Goal: Task Accomplishment & Management: Manage account settings

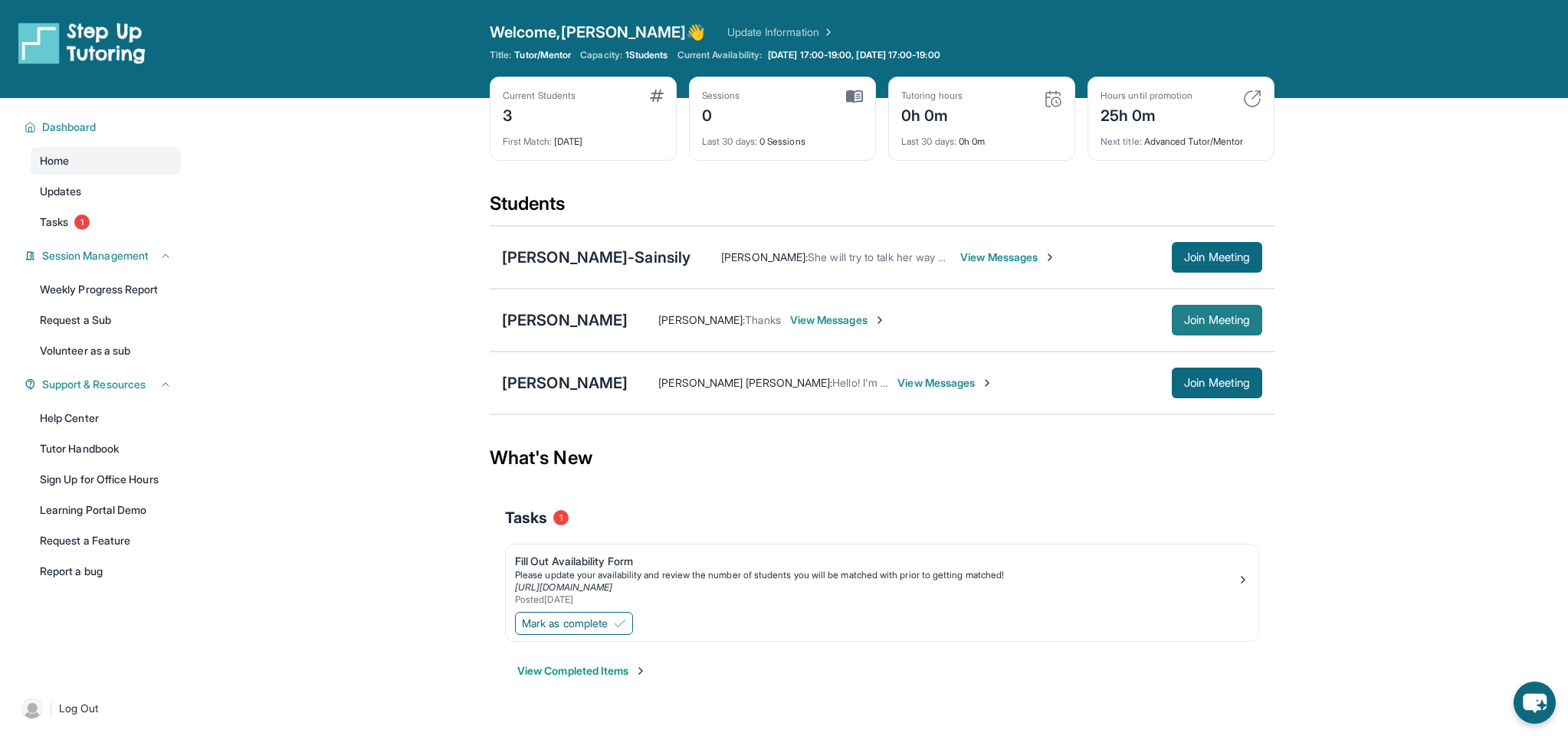
click at [1224, 321] on span "Join Meeting" at bounding box center [1217, 320] width 66 height 9
click at [1185, 321] on span "Join Meeting" at bounding box center [1217, 320] width 66 height 9
click at [1185, 324] on span "Join Meeting" at bounding box center [1217, 320] width 66 height 9
click at [358, 166] on main "Current Students 3 First Match : 6 days ago Sessions 0 Last 30 days : 0 Session…" at bounding box center [882, 406] width 1372 height 617
click at [555, 321] on div "Mason Garcia" at bounding box center [565, 320] width 126 height 21
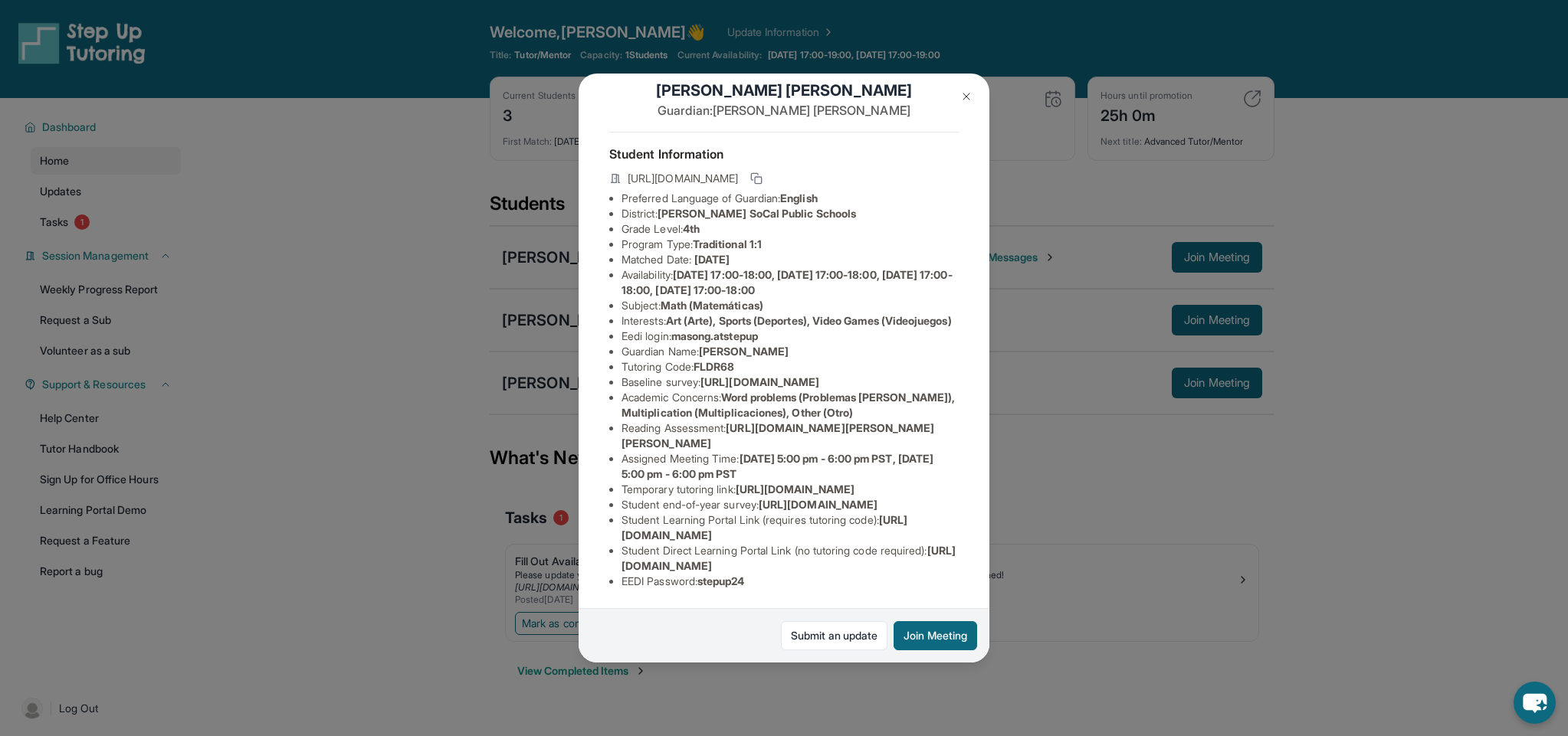
scroll to position [82, 539]
drag, startPoint x: 624, startPoint y: 358, endPoint x: 1016, endPoint y: 386, distance: 393.0
click at [1016, 386] on div "Mason Garcia Guardian: Vanessa Villalpando Student Information https://student-…" at bounding box center [784, 368] width 1568 height 736
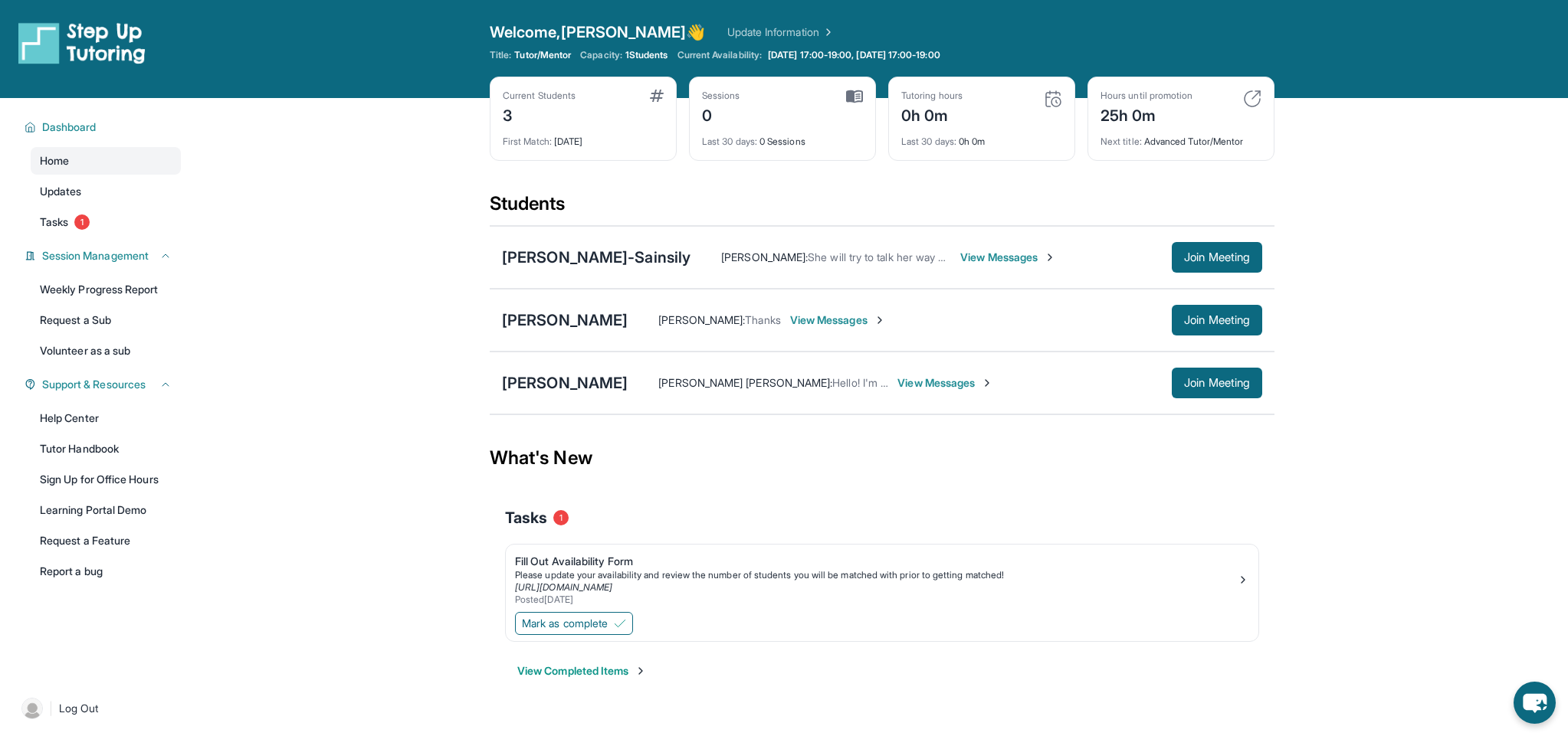
click at [572, 330] on div "Mason Garcia Vanessa Villalpando : Thanks View Messages Join Meeting" at bounding box center [881, 320] width 785 height 63
click at [573, 329] on div "Mason Garcia" at bounding box center [565, 320] width 126 height 21
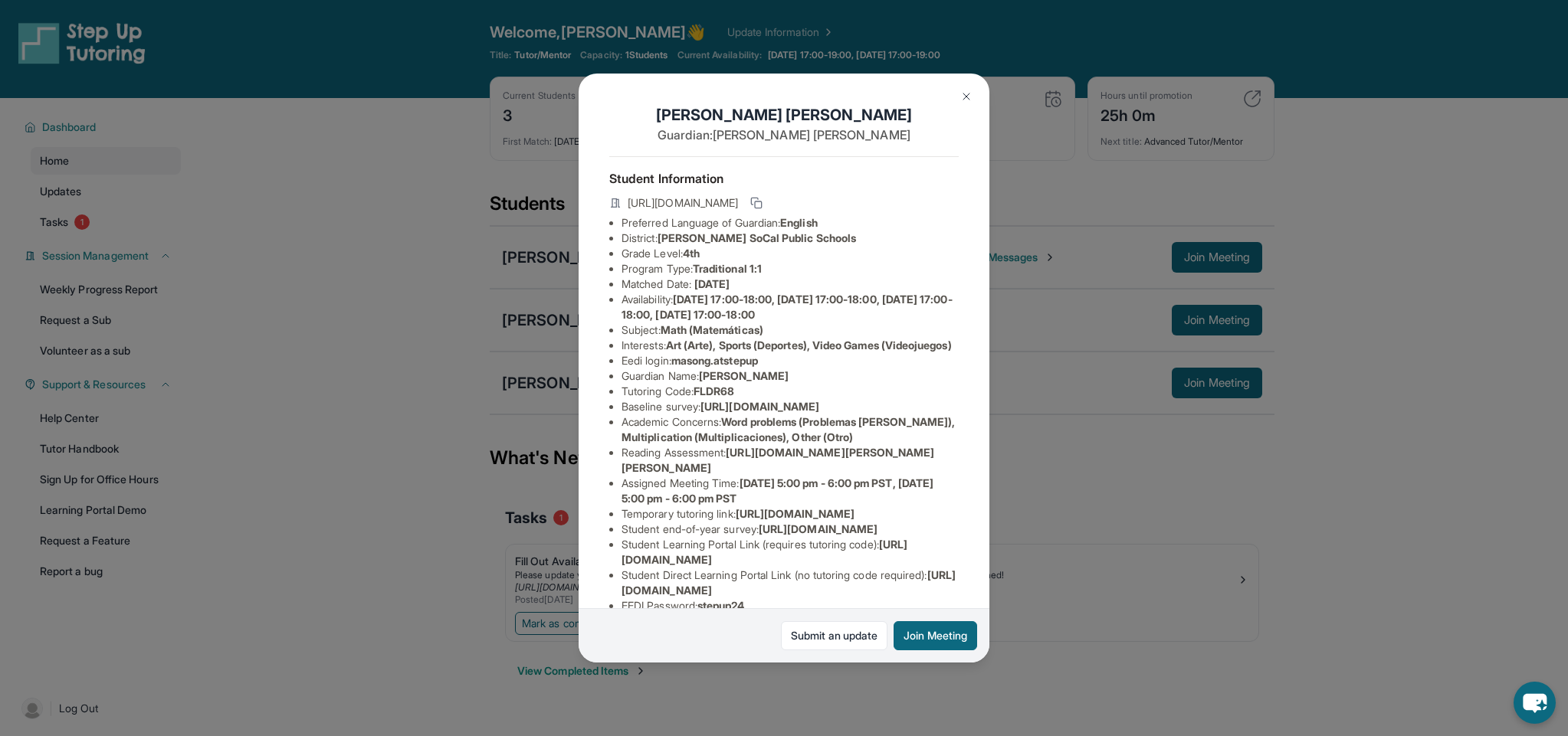
click at [667, 414] on li "Baseline survey : https://airtable.com/apprlfn8WjpjBUn2G/shrK0QR6AaNyG5psY?pref…" at bounding box center [789, 406] width 337 height 15
drag, startPoint x: 619, startPoint y: 436, endPoint x: 884, endPoint y: 468, distance: 266.9
click at [882, 468] on ul "Preferred Language of Guardian: English District: KIPP SoCal Public Schools Gra…" at bounding box center [783, 414] width 349 height 398
click at [700, 412] on span "https://airtable.com/apprlfn8WjpjBUn2G/shrK0QR6AaNyG5psY?prefill_Type%20of%20Fo…" at bounding box center [759, 406] width 119 height 13
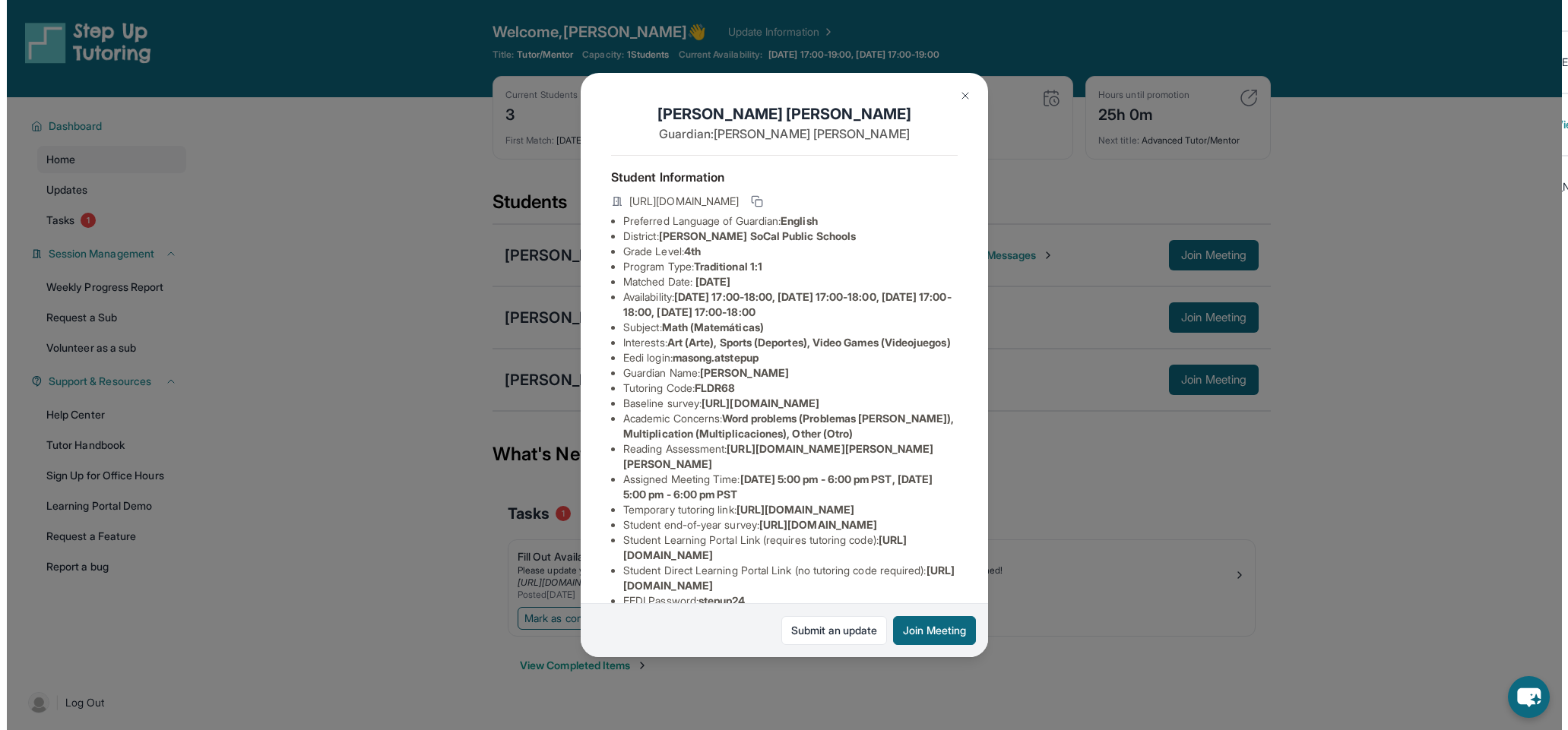
scroll to position [0, 0]
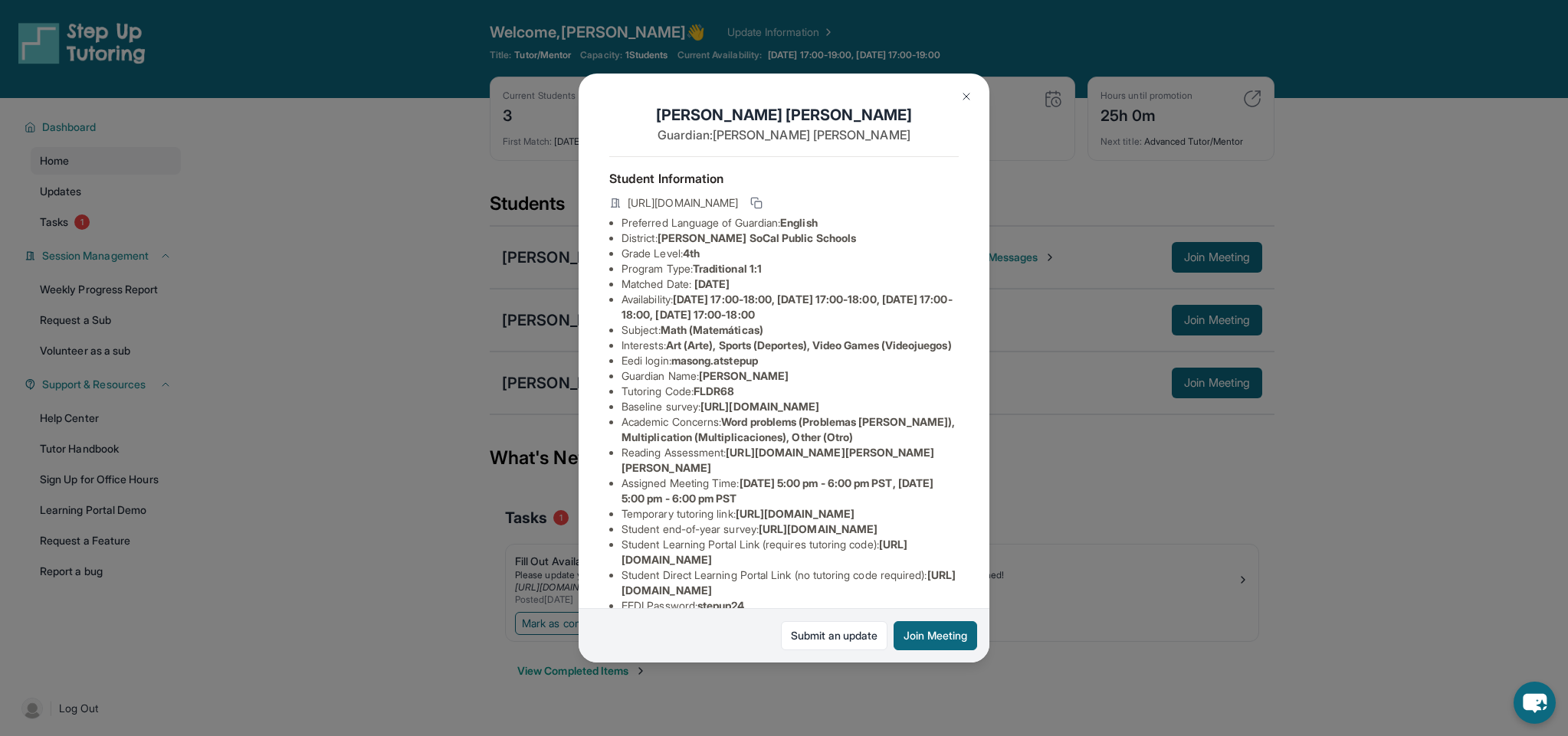
drag, startPoint x: 886, startPoint y: 466, endPoint x: 621, endPoint y: 439, distance: 266.4
click at [621, 439] on div "Mason Garcia Guardian: Vanessa Villalpando Student Information https://student-…" at bounding box center [783, 368] width 410 height 589
copy span "https://airtable.com/apprlfn8WjpjBUn2G/shrK0QR6AaNyG5psY?prefill_Type%20of%20Fo…"
click at [973, 95] on img at bounding box center [973, 97] width 12 height 12
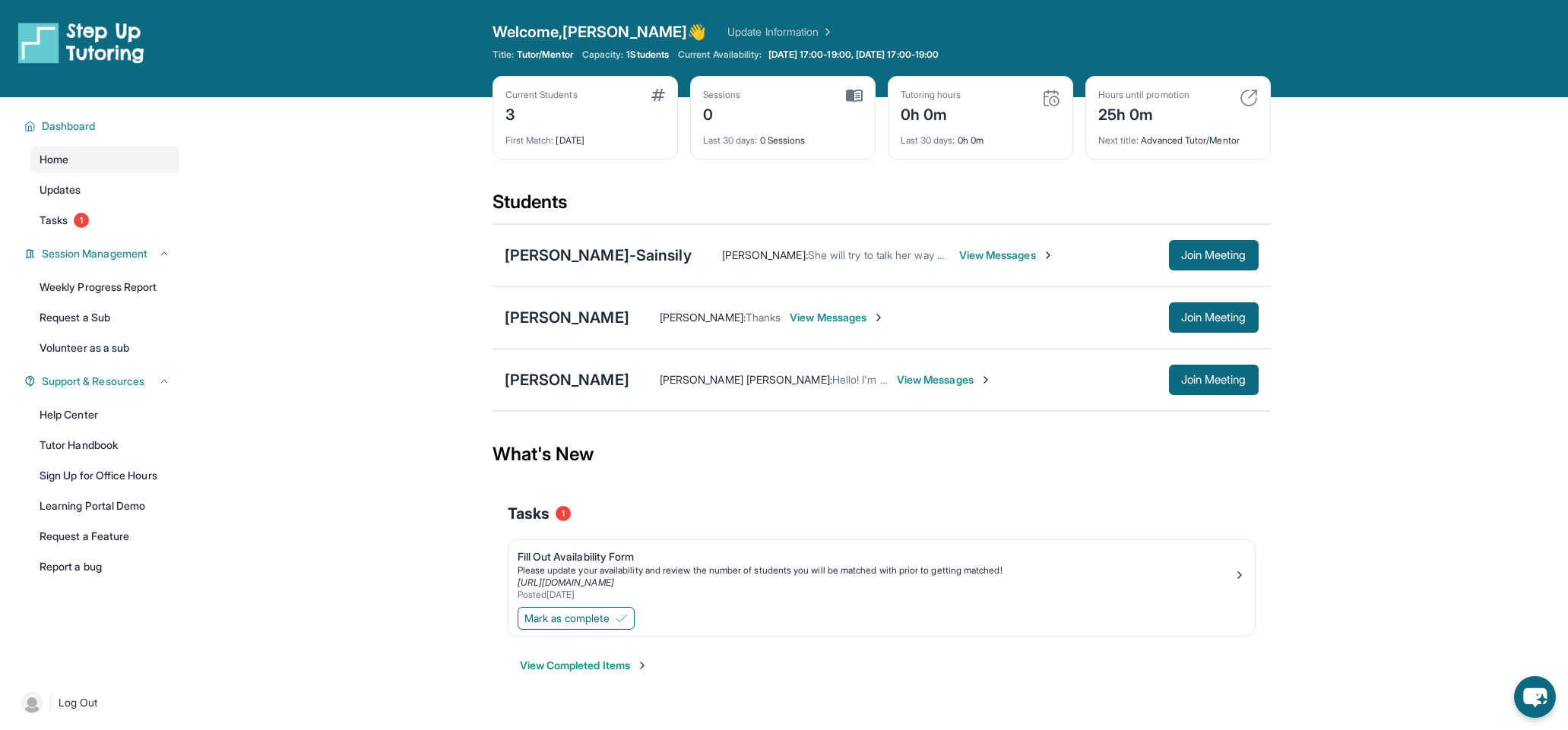
click at [347, 224] on main "Current Students 3 First Match : 6 days ago Sessions 0 Last 30 days : 0 Session…" at bounding box center [881, 403] width 1373 height 612
click at [135, 504] on link "Learning Portal Demo" at bounding box center [105, 506] width 149 height 27
click at [583, 317] on div "[PERSON_NAME]" at bounding box center [567, 318] width 125 height 21
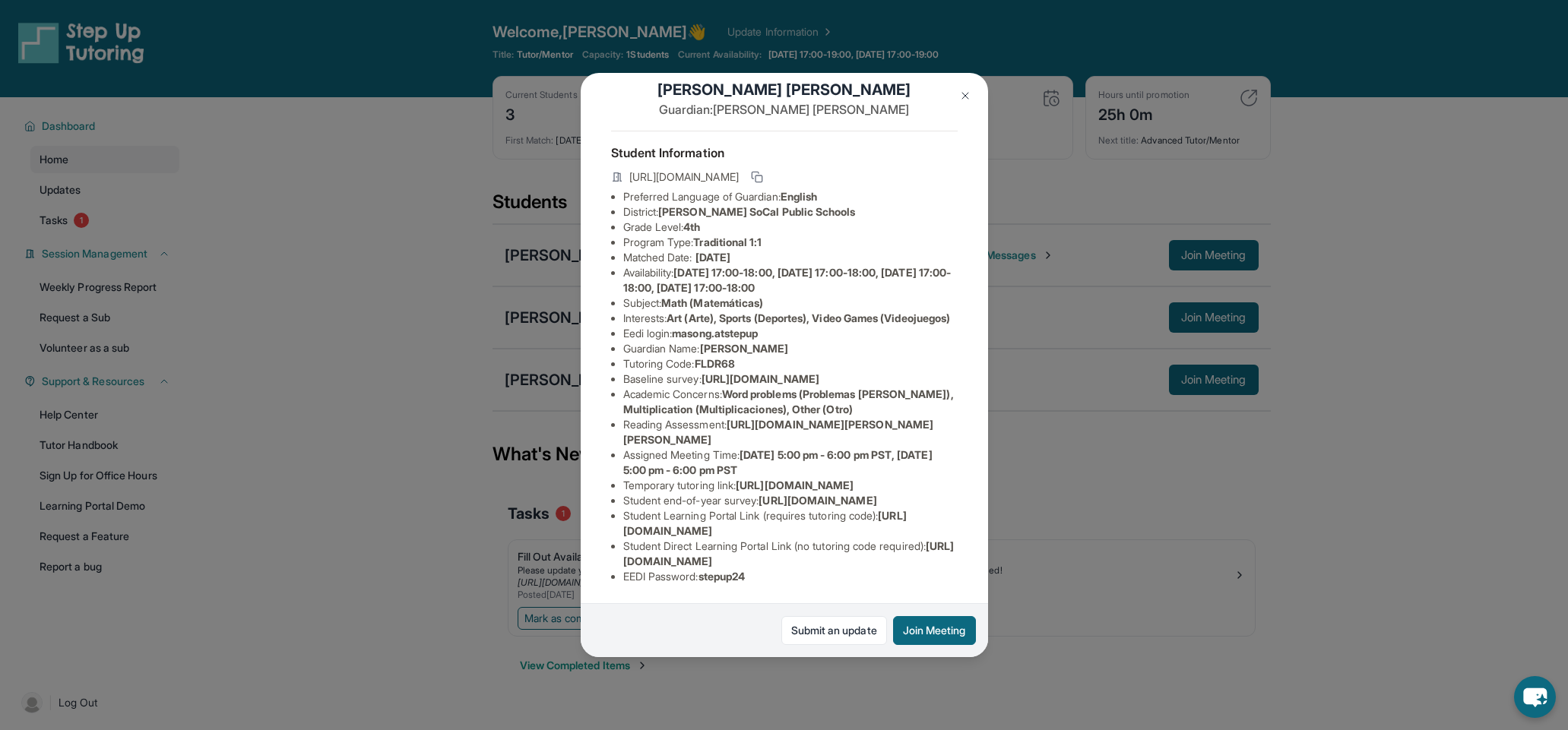
scroll to position [176, 1]
drag, startPoint x: 620, startPoint y: 532, endPoint x: 889, endPoint y: 533, distance: 269.0
click at [889, 533] on ul "Preferred Language of Guardian: English District: KIPP SoCal Public Schools Gra…" at bounding box center [784, 386] width 346 height 395
copy span "https://student-portal.stepuptutoring.org/student"
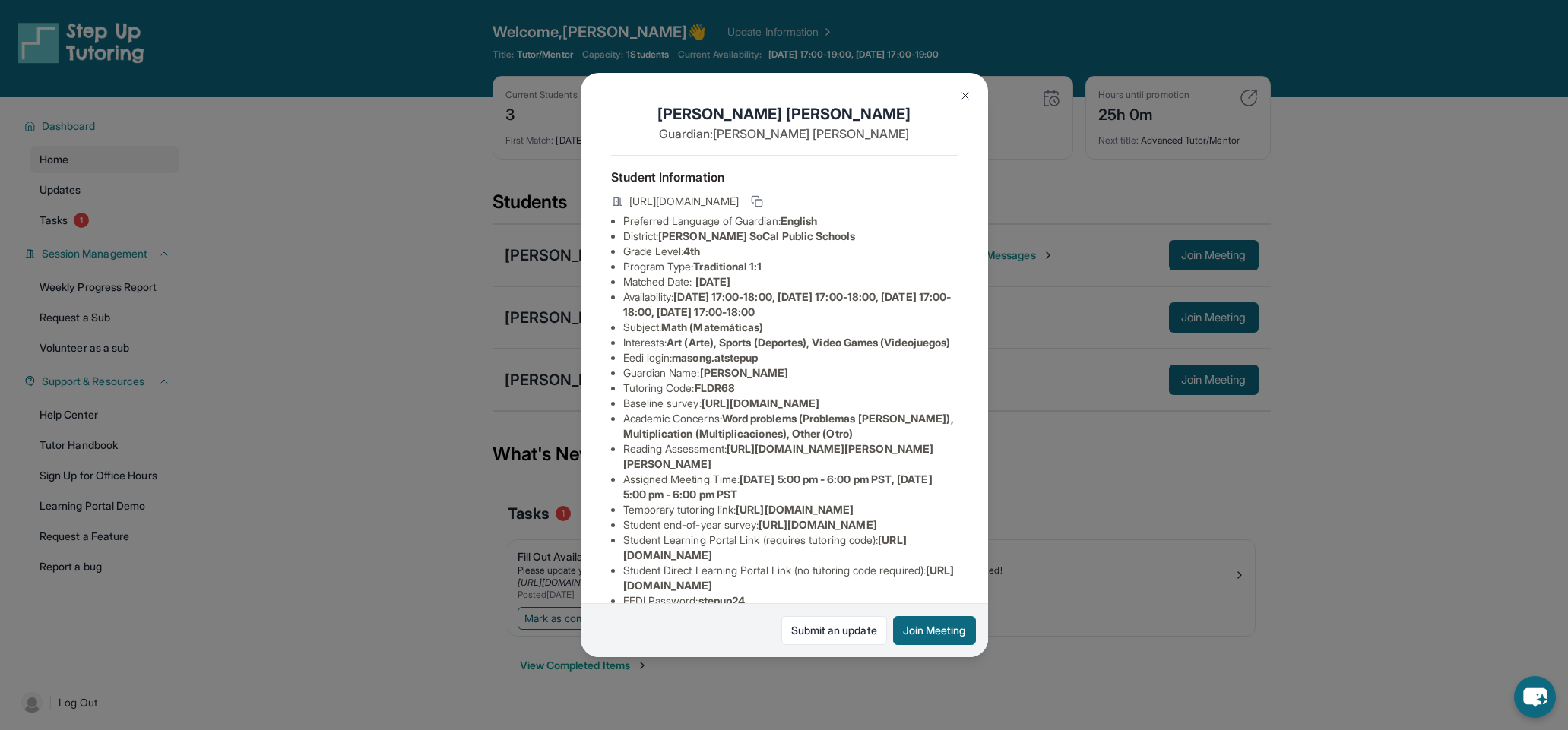
scroll to position [0, 1]
drag, startPoint x: 883, startPoint y: 200, endPoint x: 918, endPoint y: 200, distance: 35.0
click at [739, 200] on span "https://student-portal.stepuptutoring.org/student/FLDR68" at bounding box center [684, 202] width 110 height 15
copy span "FLDR68"
click at [689, 198] on span "https://student-portal.stepuptutoring.org/student/FLDR68" at bounding box center [684, 202] width 110 height 15
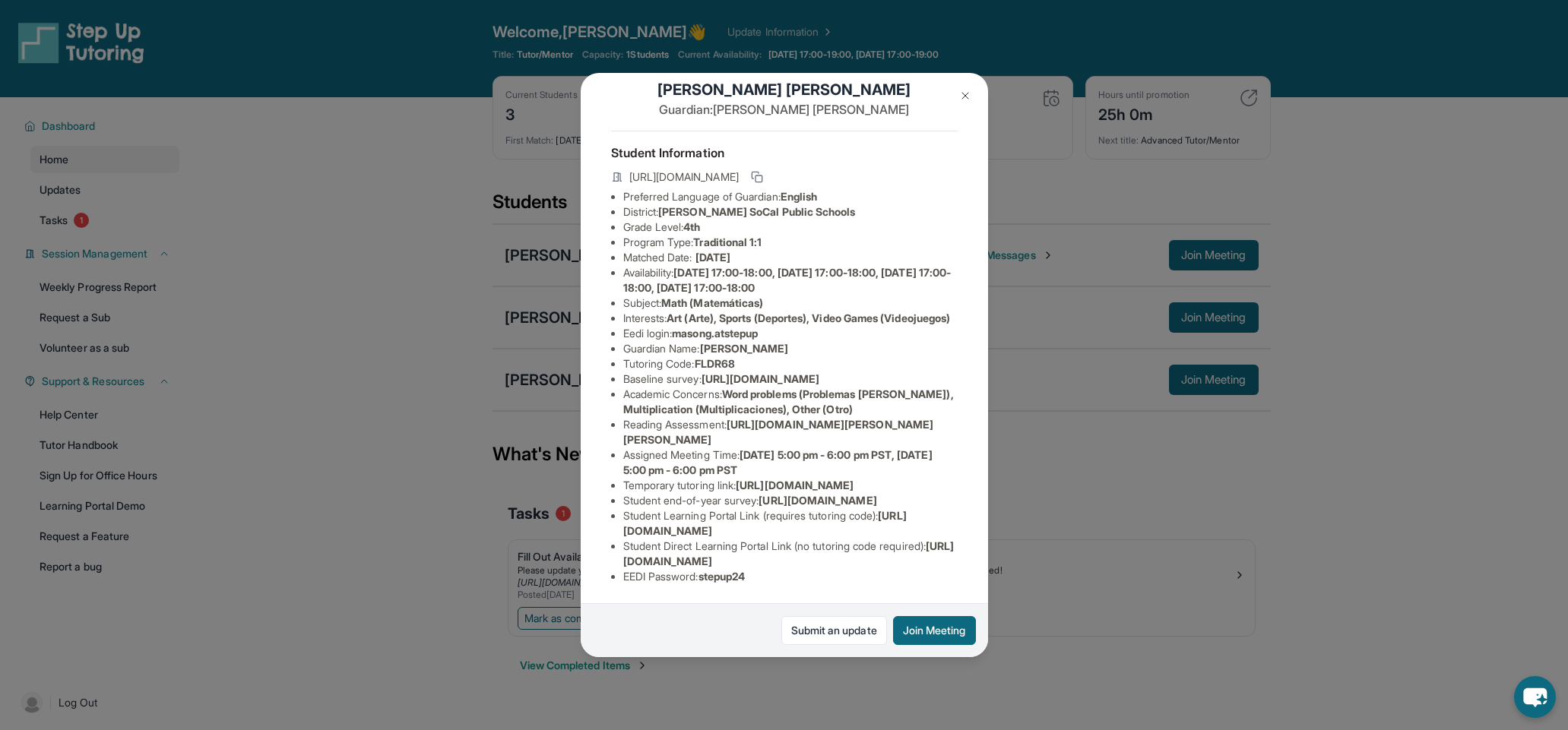
scroll to position [176, 13]
drag, startPoint x: 612, startPoint y: 562, endPoint x: 944, endPoint y: 551, distance: 332.2
click at [935, 553] on li "Student Direct Learning Portal Link (no tutoring code required) : https://stude…" at bounding box center [790, 554] width 334 height 30
copy span "https://student-portal.stepuptutoring.org/student/FLDR68"
drag, startPoint x: 666, startPoint y: 199, endPoint x: 782, endPoint y: 199, distance: 116.0
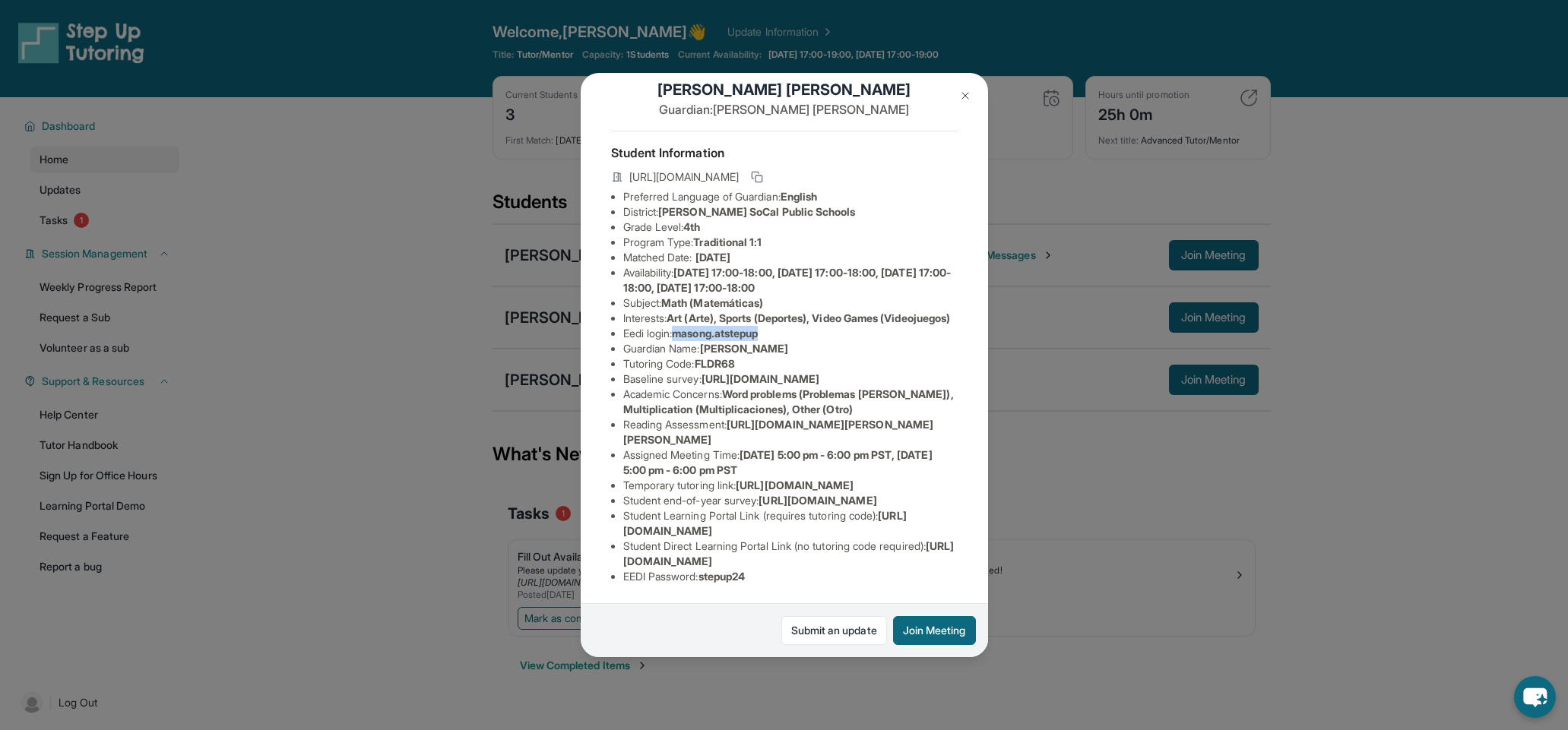
click at [782, 325] on li "Eedi login : masong.atstepup" at bounding box center [790, 333] width 334 height 15
copy span "masong.atstepup"
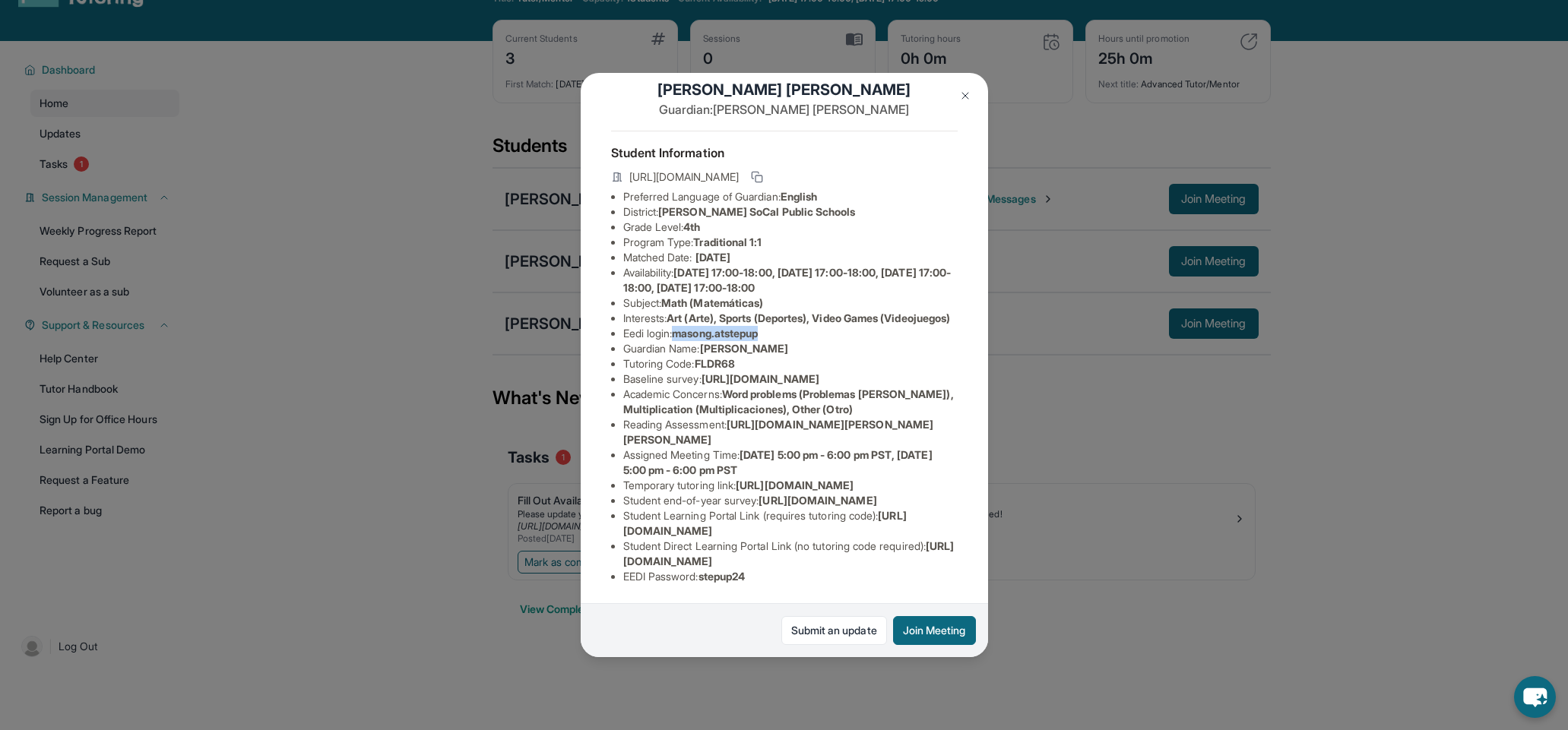
scroll to position [61, 0]
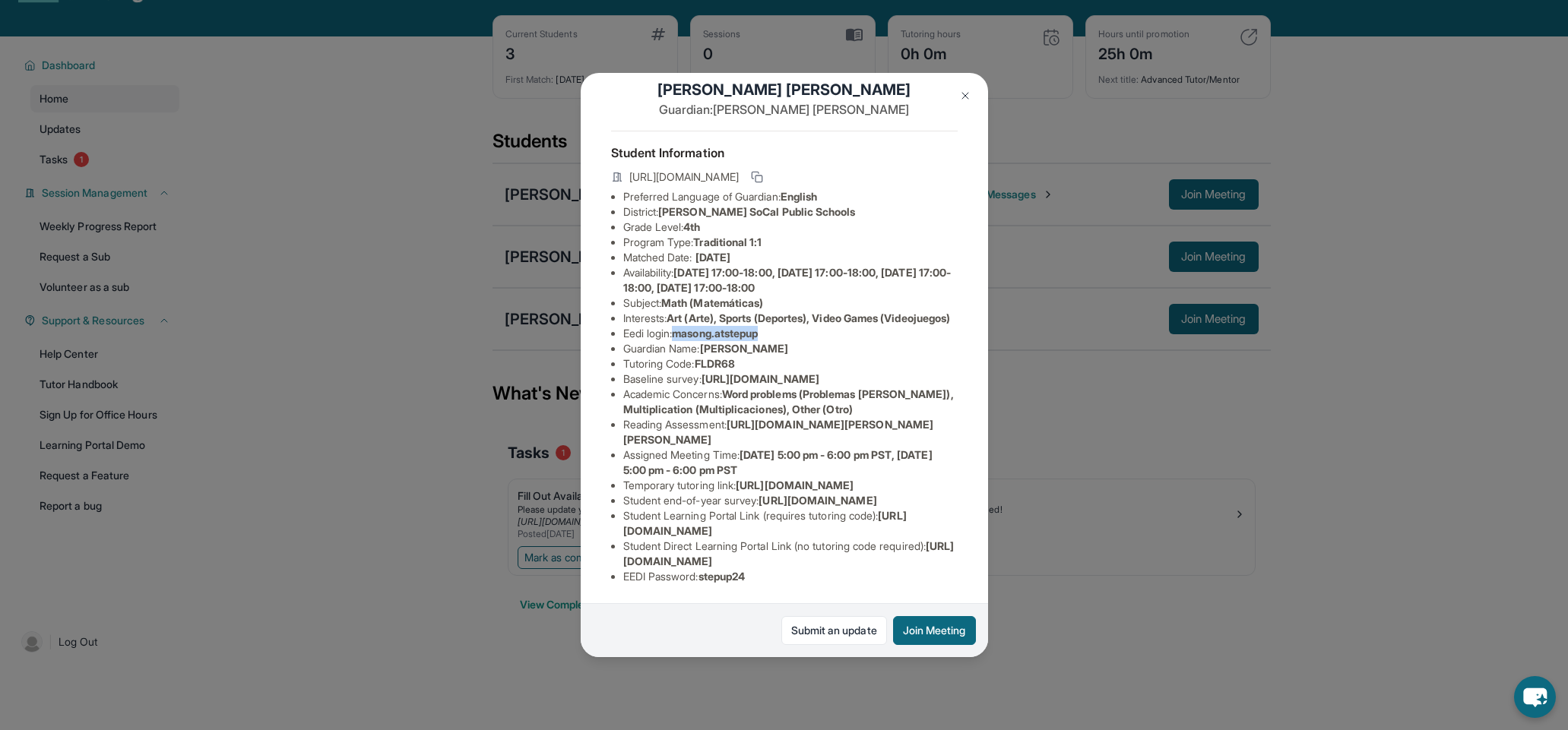
drag, startPoint x: 612, startPoint y: 560, endPoint x: 934, endPoint y: 563, distance: 322.0
click at [934, 563] on li "Student Direct Learning Portal Link (no tutoring code required) : https://stude…" at bounding box center [790, 554] width 334 height 30
copy span "https://student-portal.stepuptutoring.org/student/FLDR68"
click at [712, 538] on li "Student Learning Portal Link (requires tutoring code) : https://student-portal.…" at bounding box center [790, 523] width 334 height 30
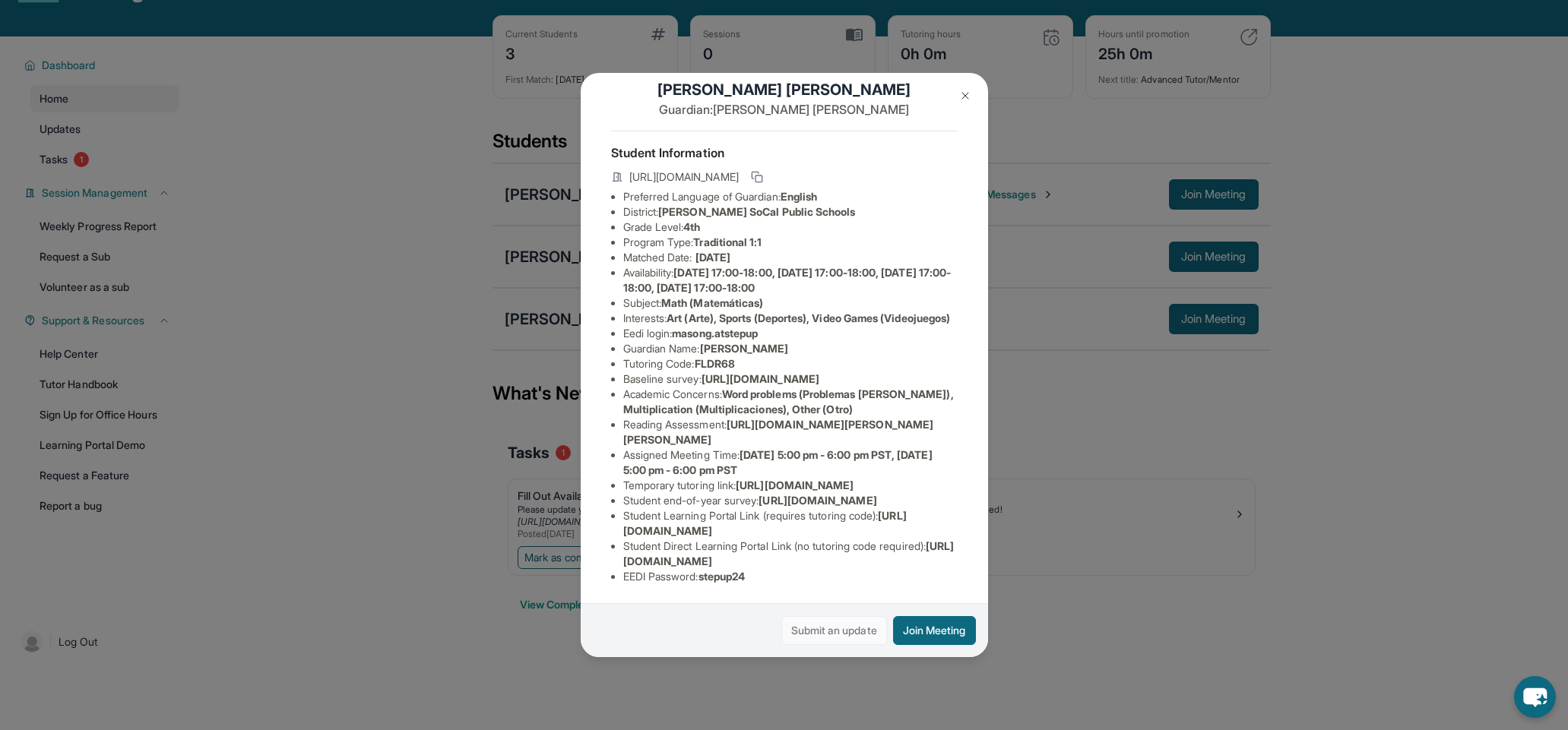
click at [809, 637] on link "Submit an update" at bounding box center [834, 630] width 106 height 29
click at [529, 67] on div "Mason Garcia Guardian: Vanessa Villalpando Student Information https://student-…" at bounding box center [784, 365] width 1568 height 730
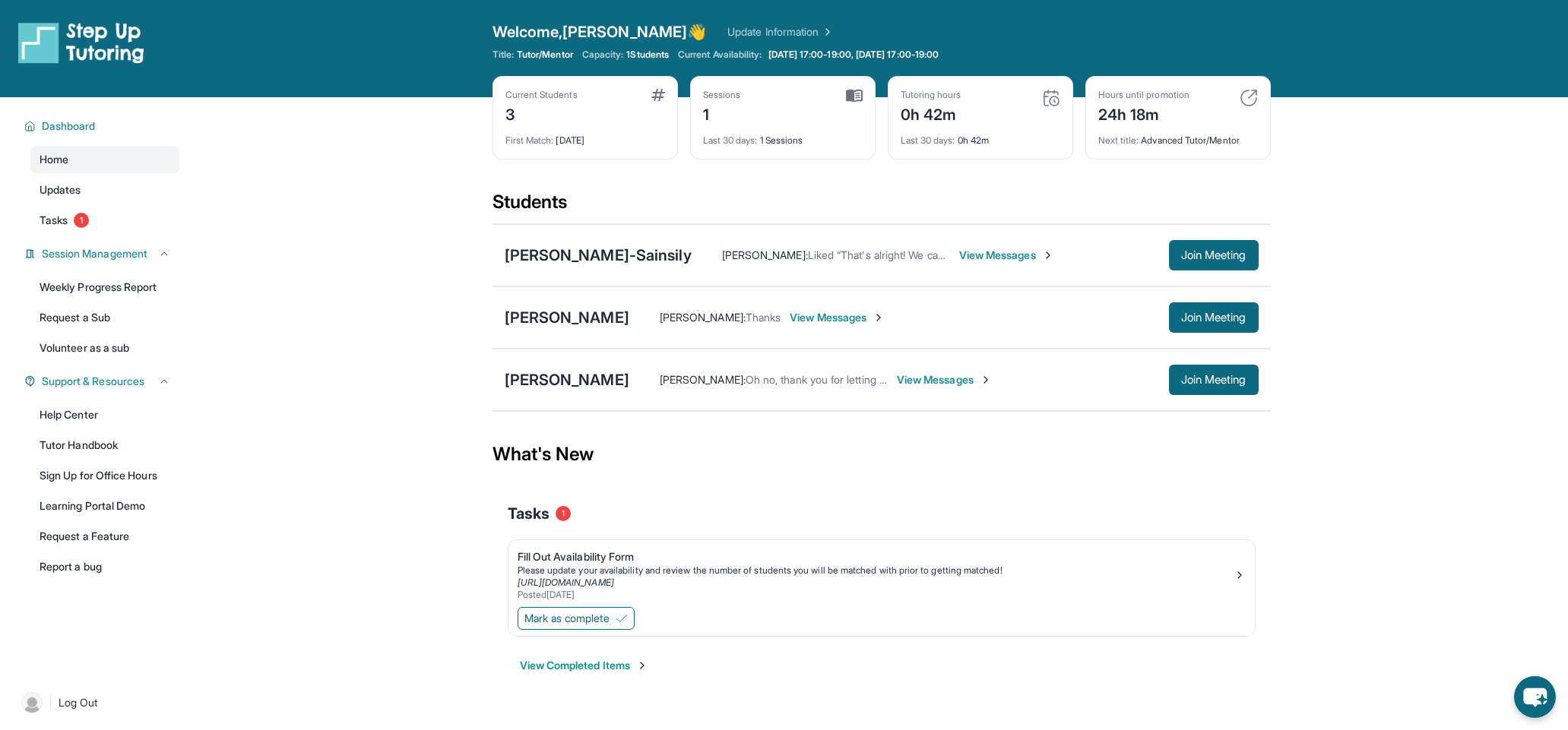
click at [1046, 100] on img at bounding box center [1051, 98] width 18 height 18
click at [1048, 103] on img at bounding box center [1051, 98] width 18 height 18
click at [962, 155] on div "Current Students 3 First Match : [DATE] Sessions 1 Last 30 days : 1 Sessions Tu…" at bounding box center [881, 133] width 778 height 114
click at [978, 135] on div "Last 30 days : 0h 42m" at bounding box center [981, 136] width 160 height 21
click at [1110, 177] on div "Current Students 3 First Match : 6 days ago Sessions 1 Last 30 days : 1 Session…" at bounding box center [881, 133] width 778 height 114
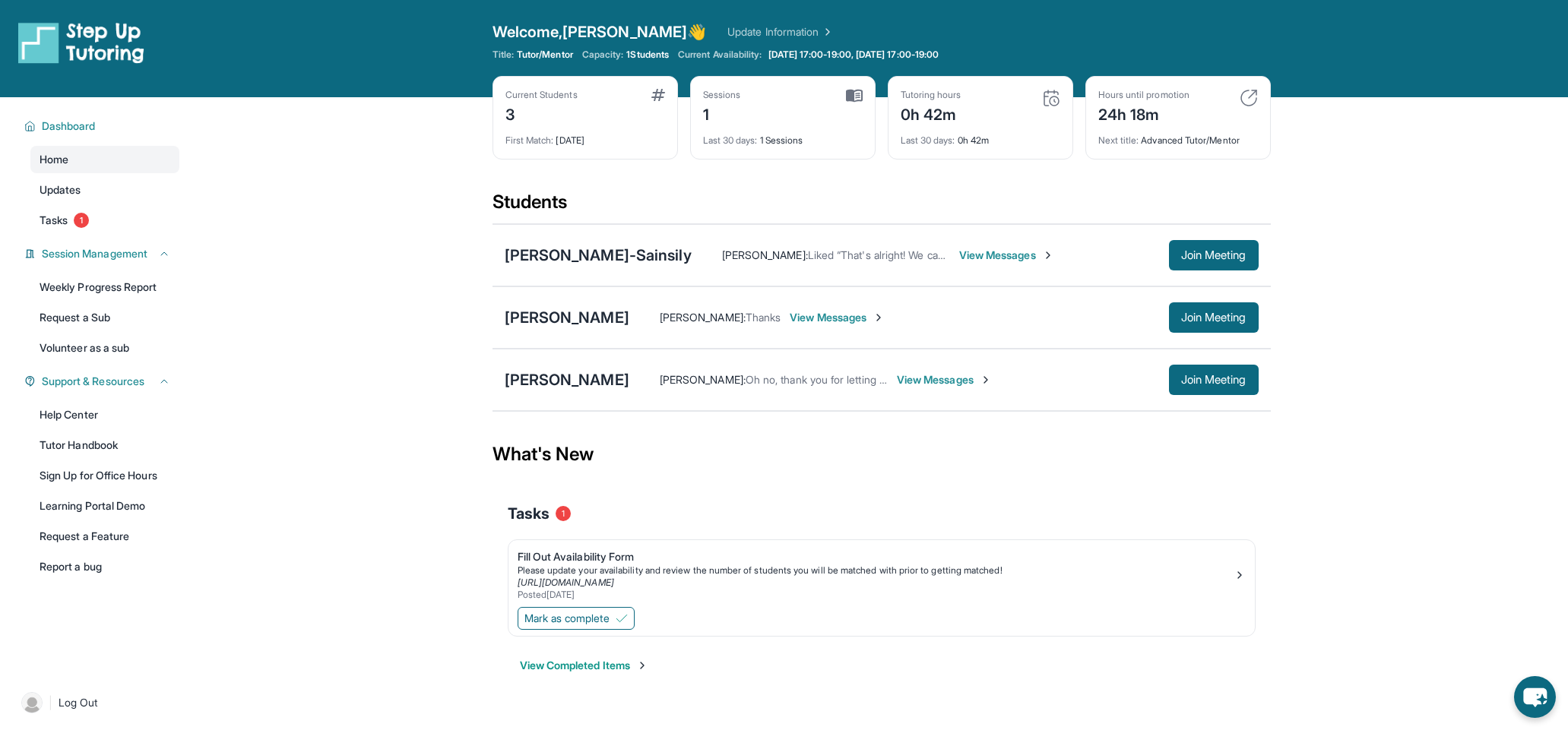
click at [853, 97] on img at bounding box center [854, 96] width 17 height 14
click at [744, 204] on div "Students" at bounding box center [881, 207] width 778 height 33
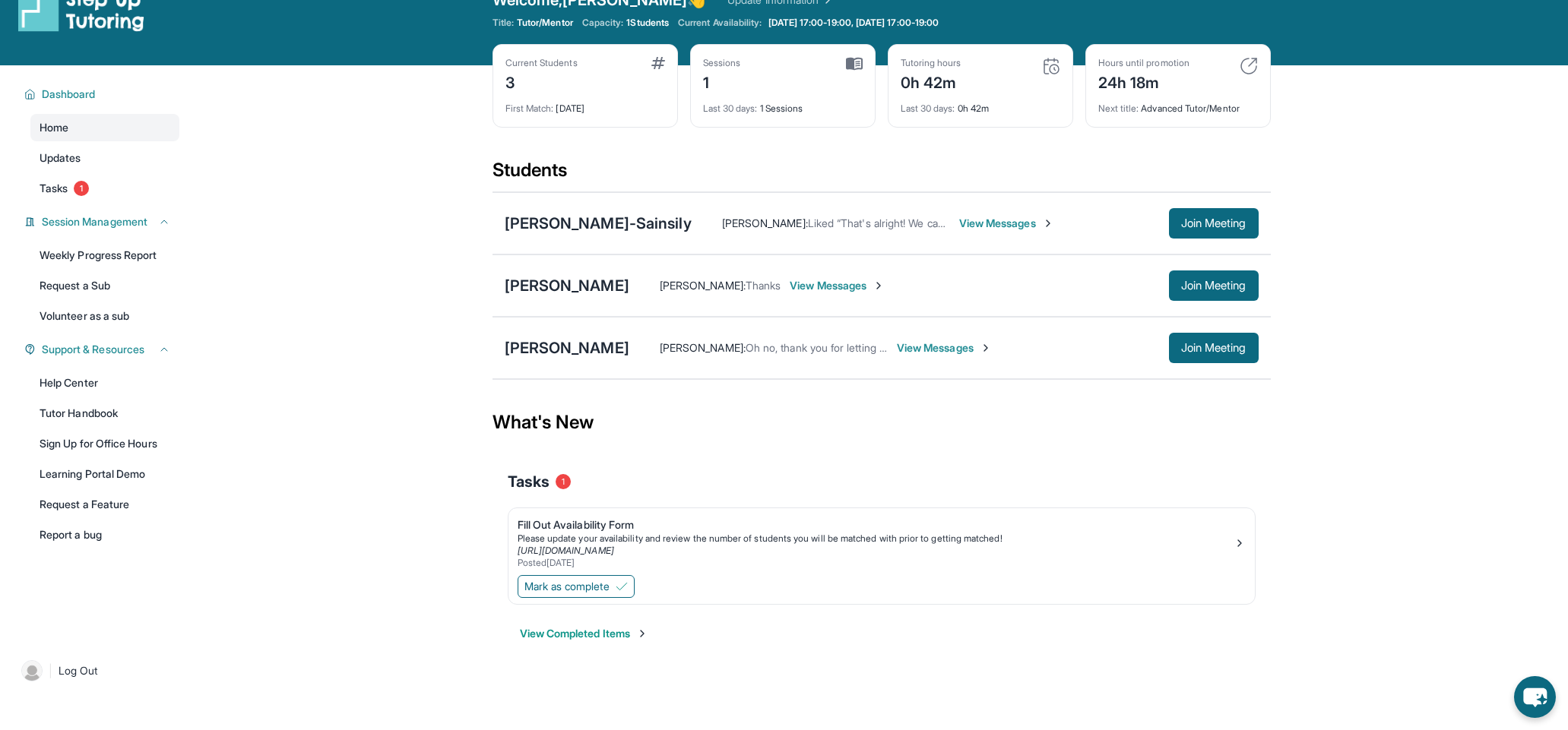
scroll to position [35, 0]
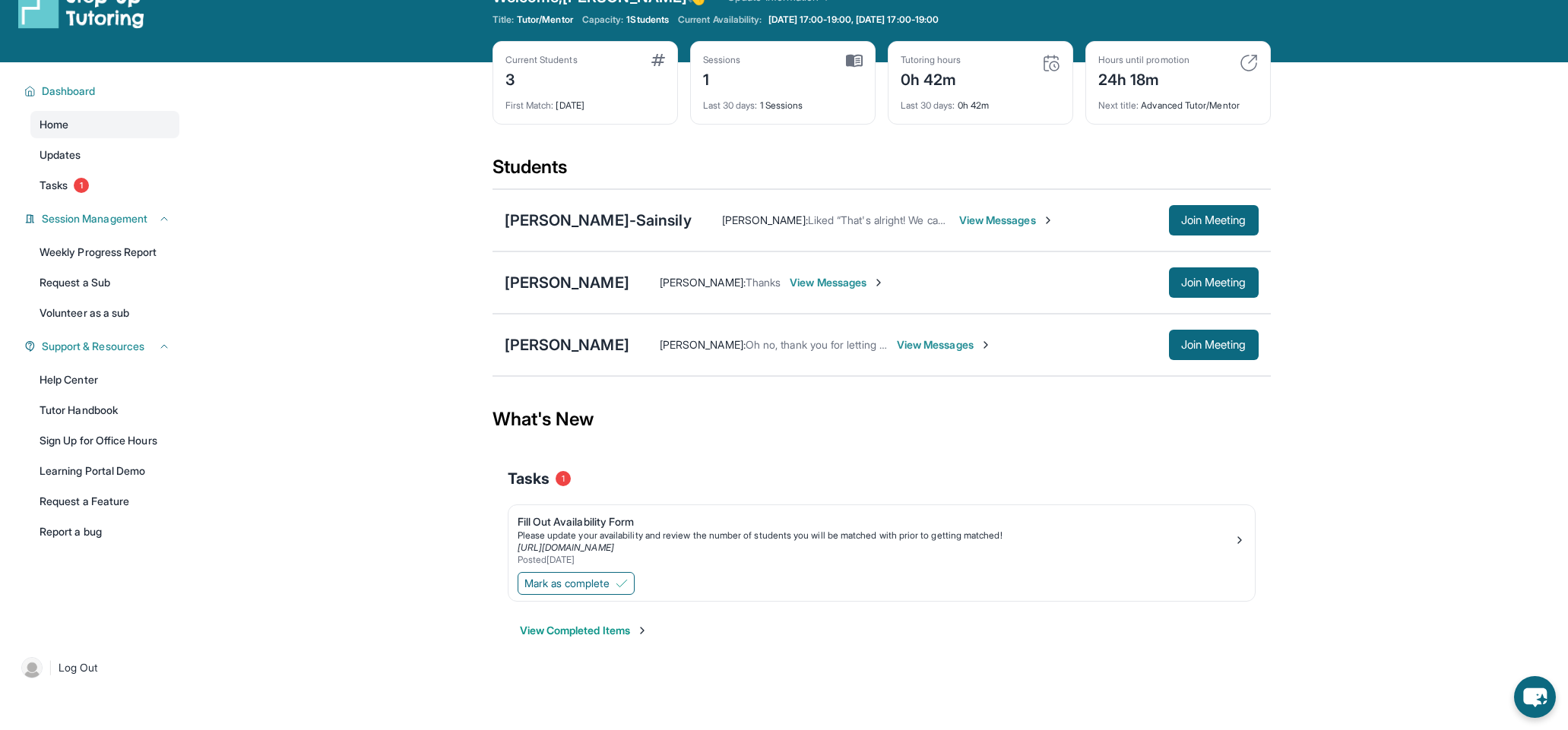
click at [1007, 217] on span "View Messages" at bounding box center [1006, 221] width 95 height 15
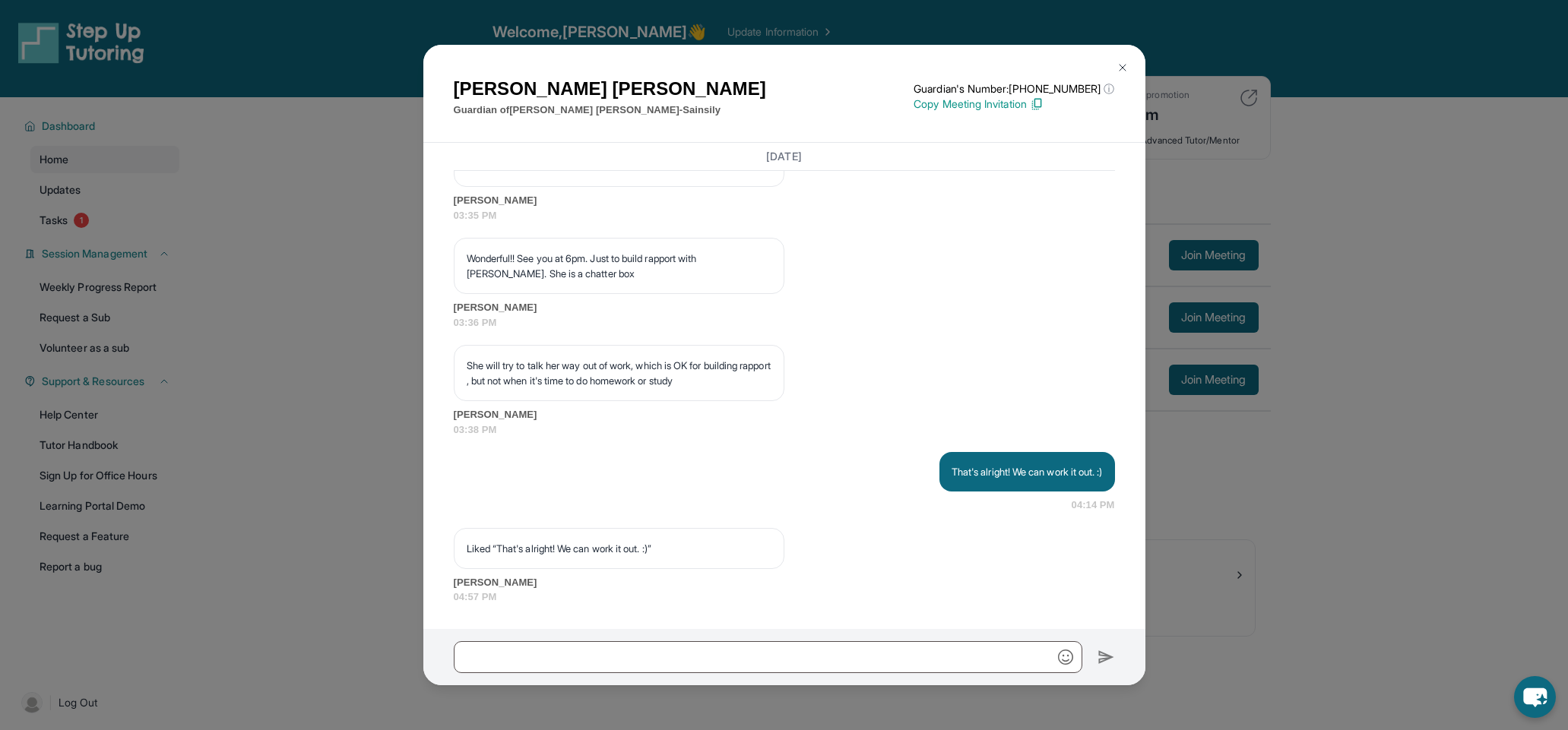
scroll to position [0, 0]
click at [1116, 68] on img at bounding box center [1122, 68] width 12 height 12
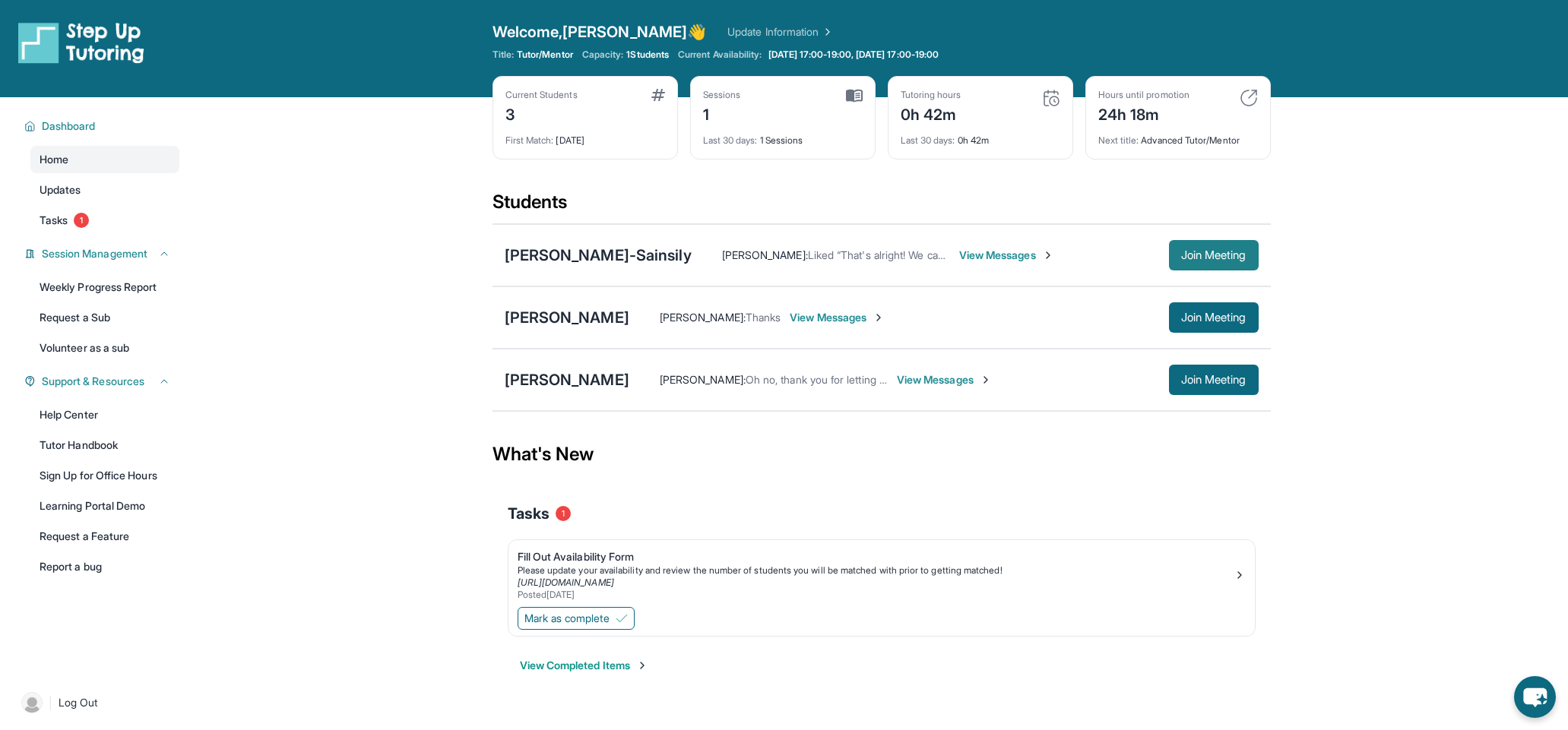
click at [1201, 251] on span "Join Meeting" at bounding box center [1213, 256] width 65 height 9
click at [650, 254] on div "[PERSON_NAME]-Sainsily" at bounding box center [598, 256] width 187 height 21
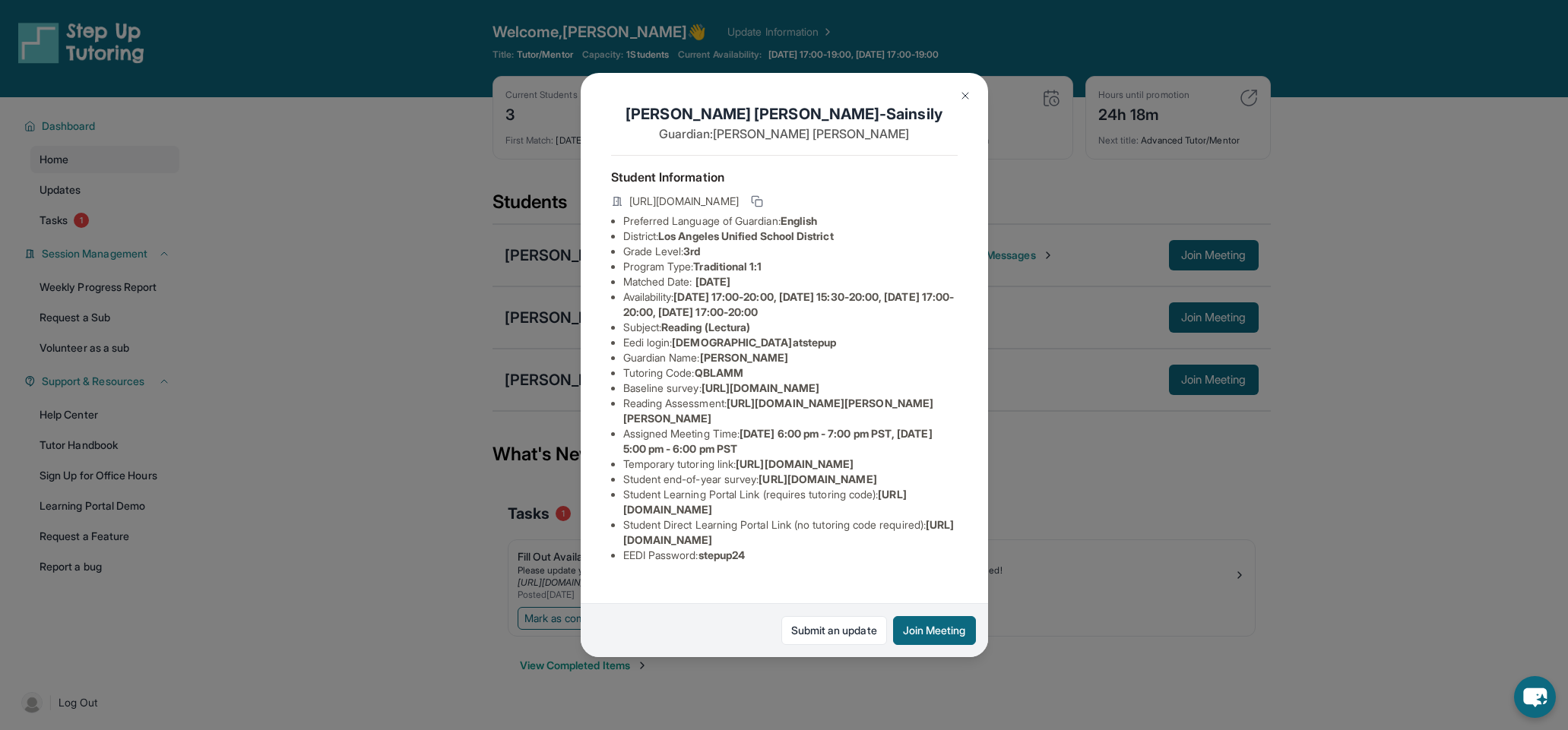
scroll to position [0, 538]
drag, startPoint x: 622, startPoint y: 402, endPoint x: 882, endPoint y: 432, distance: 261.7
click at [882, 432] on ul "Preferred Language of Guardian: English District: Los Angeles Unified School Di…" at bounding box center [784, 388] width 346 height 349
copy span "https://airtable.com/apprlfn8WjpjBUn2G/shrK0QR6AaNyG5psY?prefill_Type%20of%20Fo…"
click at [1098, 0] on div "Evangeline Galindez-Sainsily Guardian: Marilyn Galindez Student Information htt…" at bounding box center [784, 365] width 1568 height 730
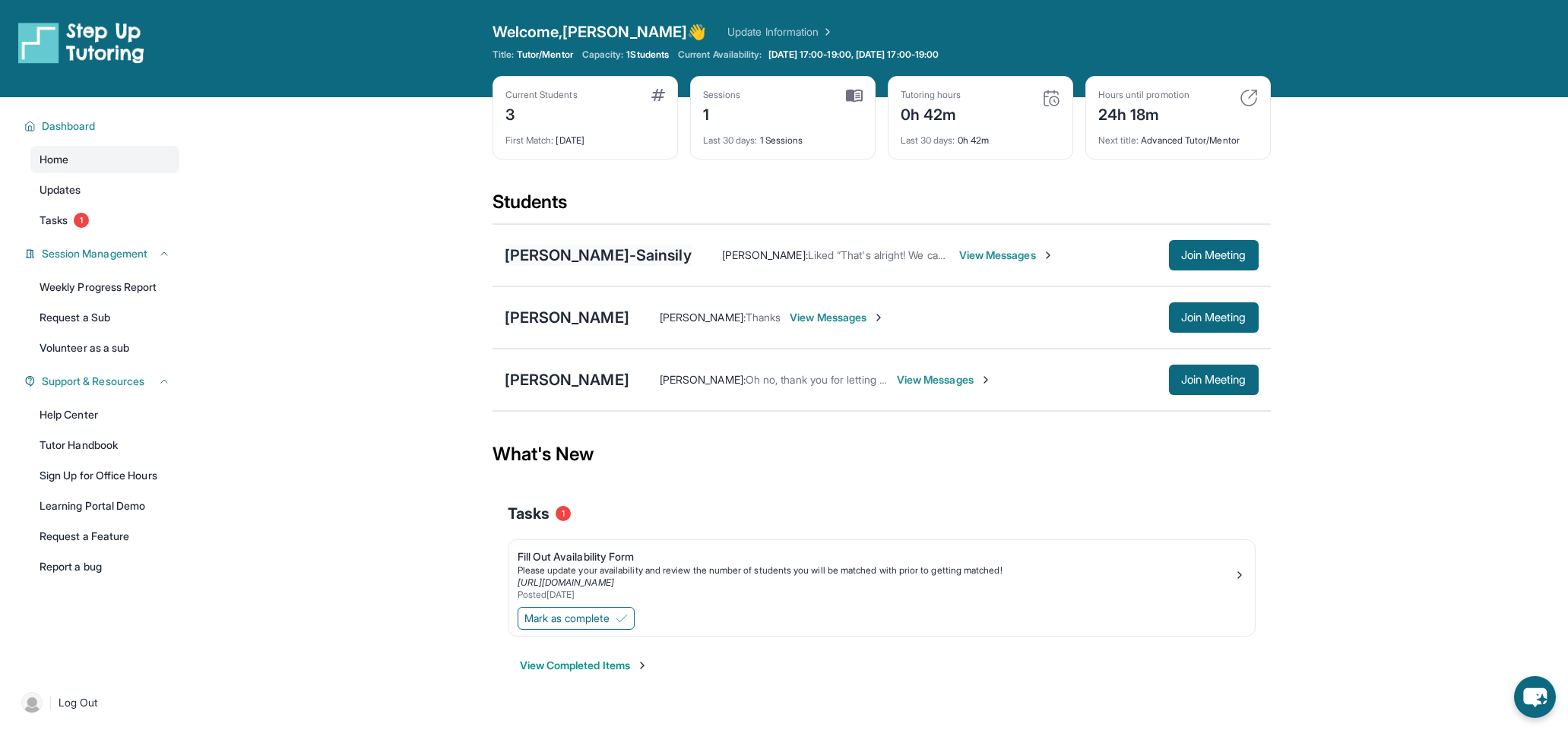
click at [566, 252] on div "Evangeline Galindez-Sainsily" at bounding box center [598, 256] width 187 height 21
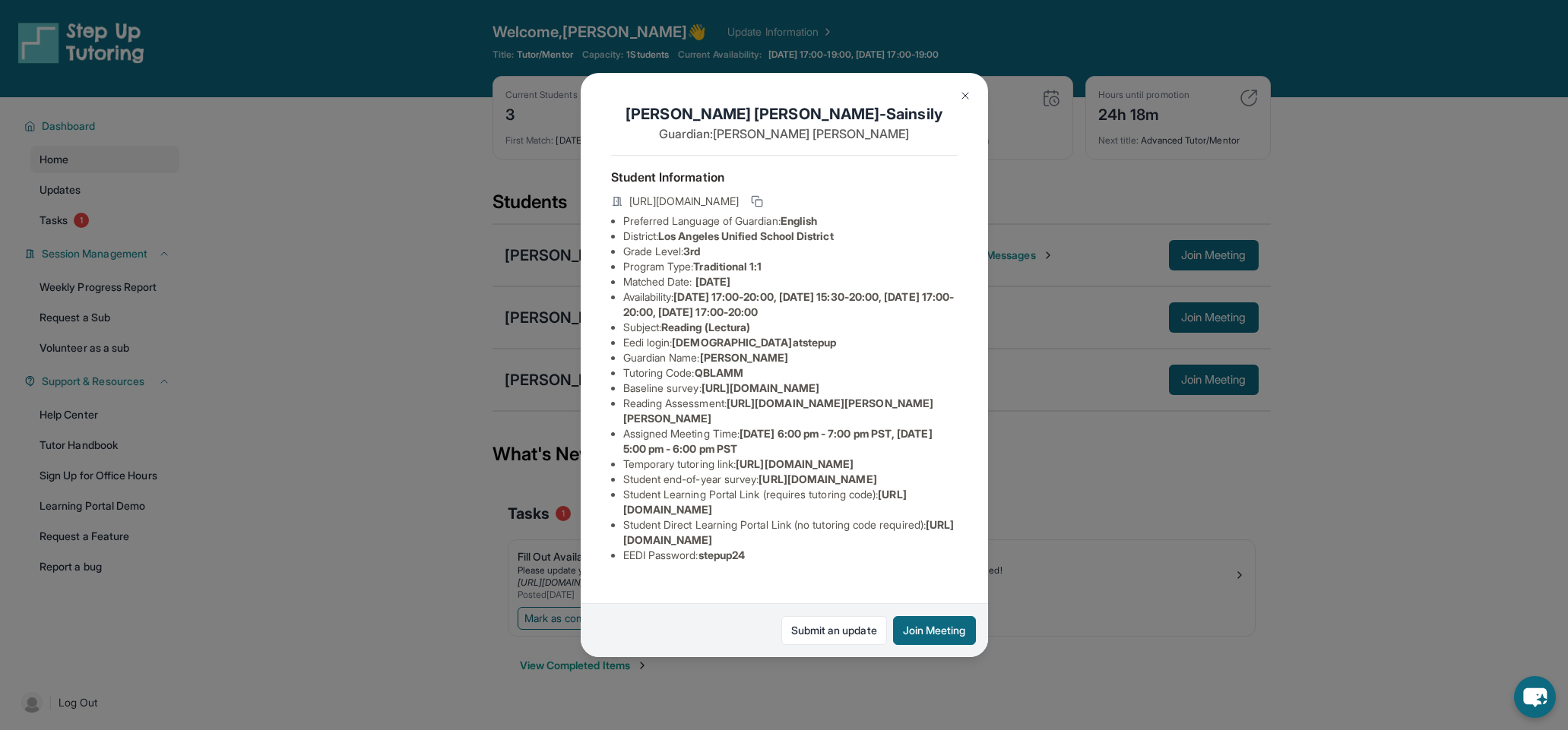
scroll to position [131, 8]
drag, startPoint x: 965, startPoint y: 97, endPoint x: 972, endPoint y: 92, distance: 8.6
click at [965, 95] on img at bounding box center [965, 96] width 12 height 12
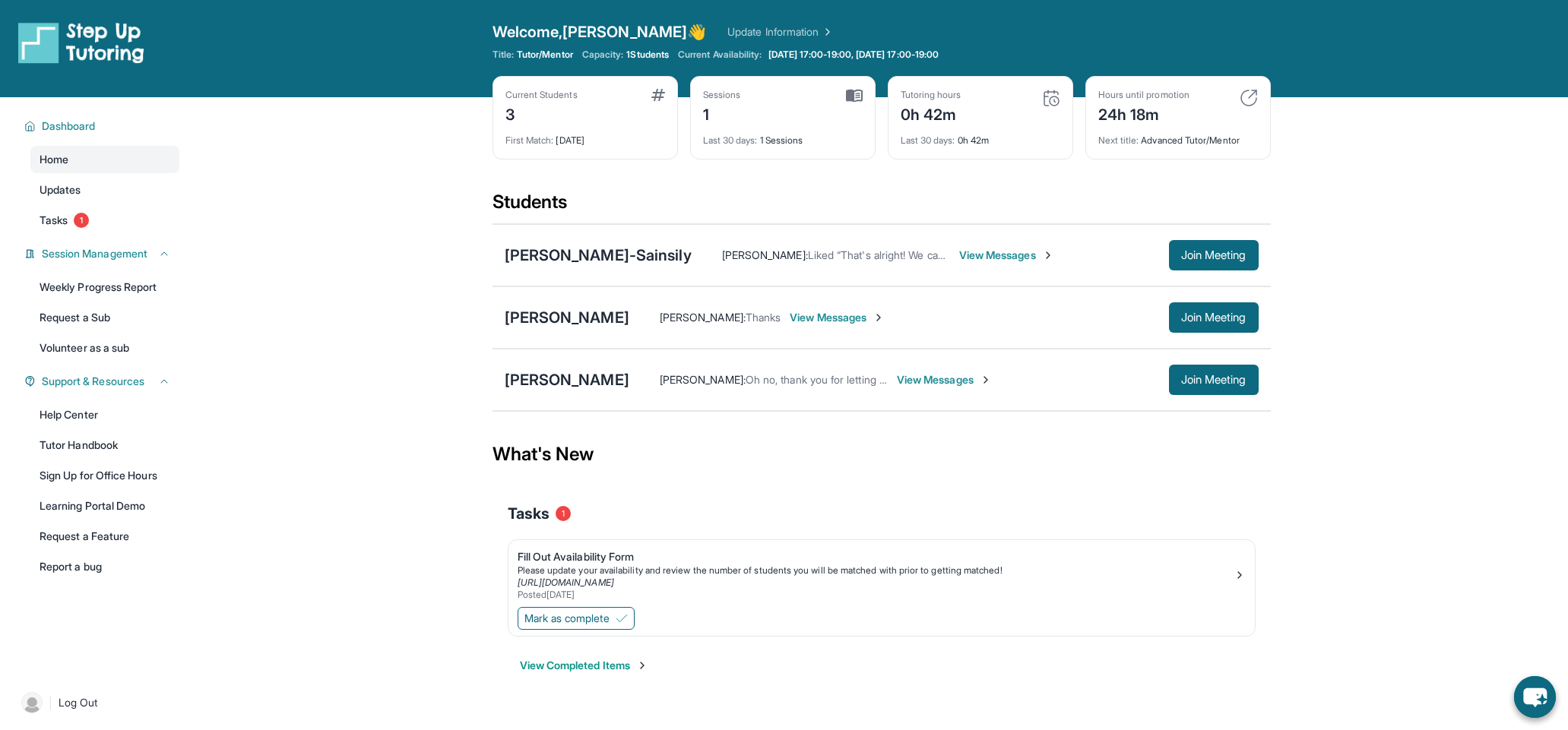
click at [999, 125] on div "Last 30 days : 0h 42m" at bounding box center [981, 136] width 160 height 21
click at [949, 126] on div "Last 30 days : 0h 42m" at bounding box center [981, 136] width 160 height 21
click at [943, 114] on div "0h 42m" at bounding box center [931, 113] width 61 height 24
click at [1053, 103] on img at bounding box center [1051, 98] width 18 height 18
click at [1181, 256] on span "Join Meeting" at bounding box center [1213, 256] width 65 height 9
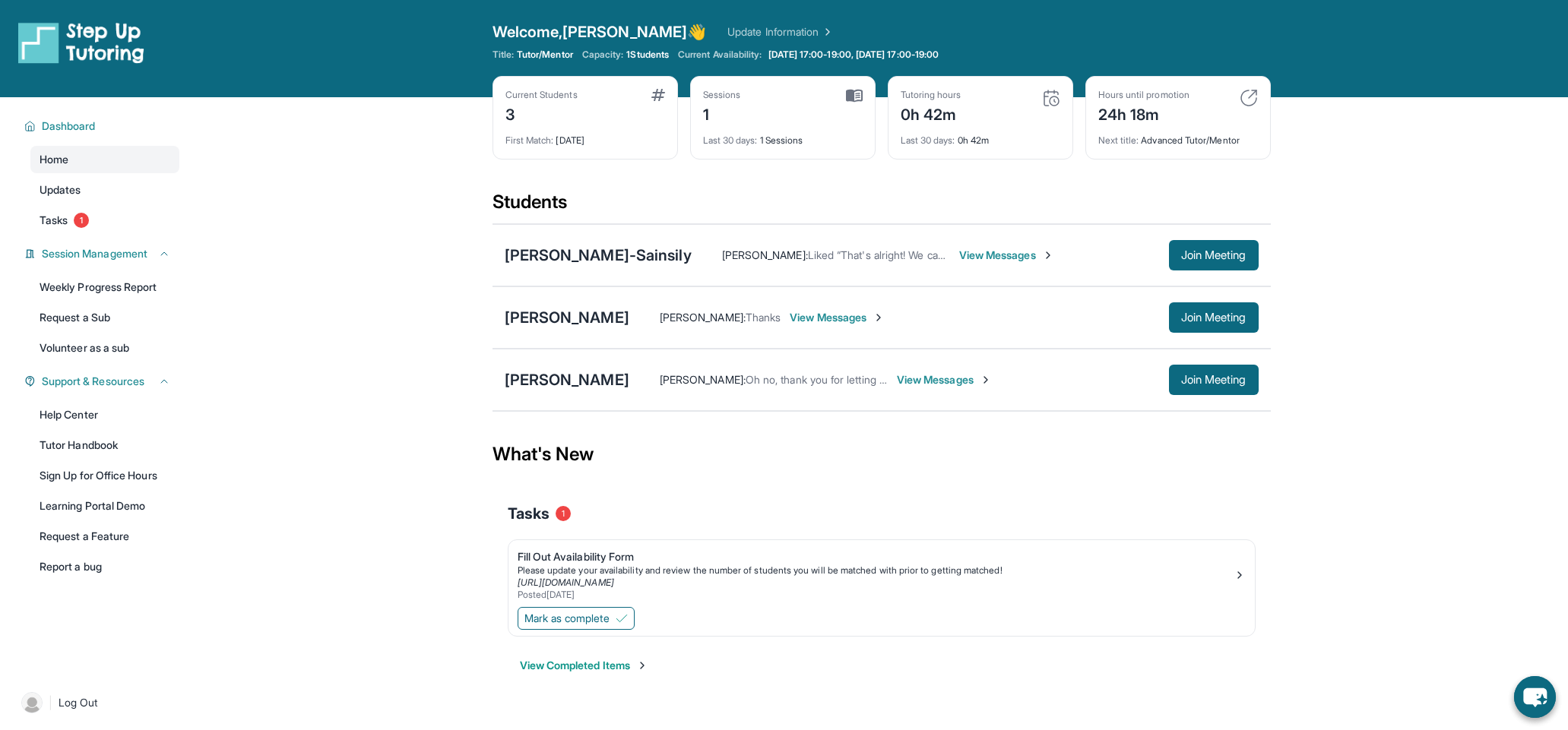
click at [1015, 144] on div "Last 30 days : 0h 42m" at bounding box center [981, 136] width 160 height 21
click at [1039, 183] on div "Current Students 3 First Match : 6 days ago Sessions 1 Last 30 days : 1 Session…" at bounding box center [881, 133] width 778 height 114
click at [37, 221] on link "Tasks 1" at bounding box center [105, 221] width 149 height 27
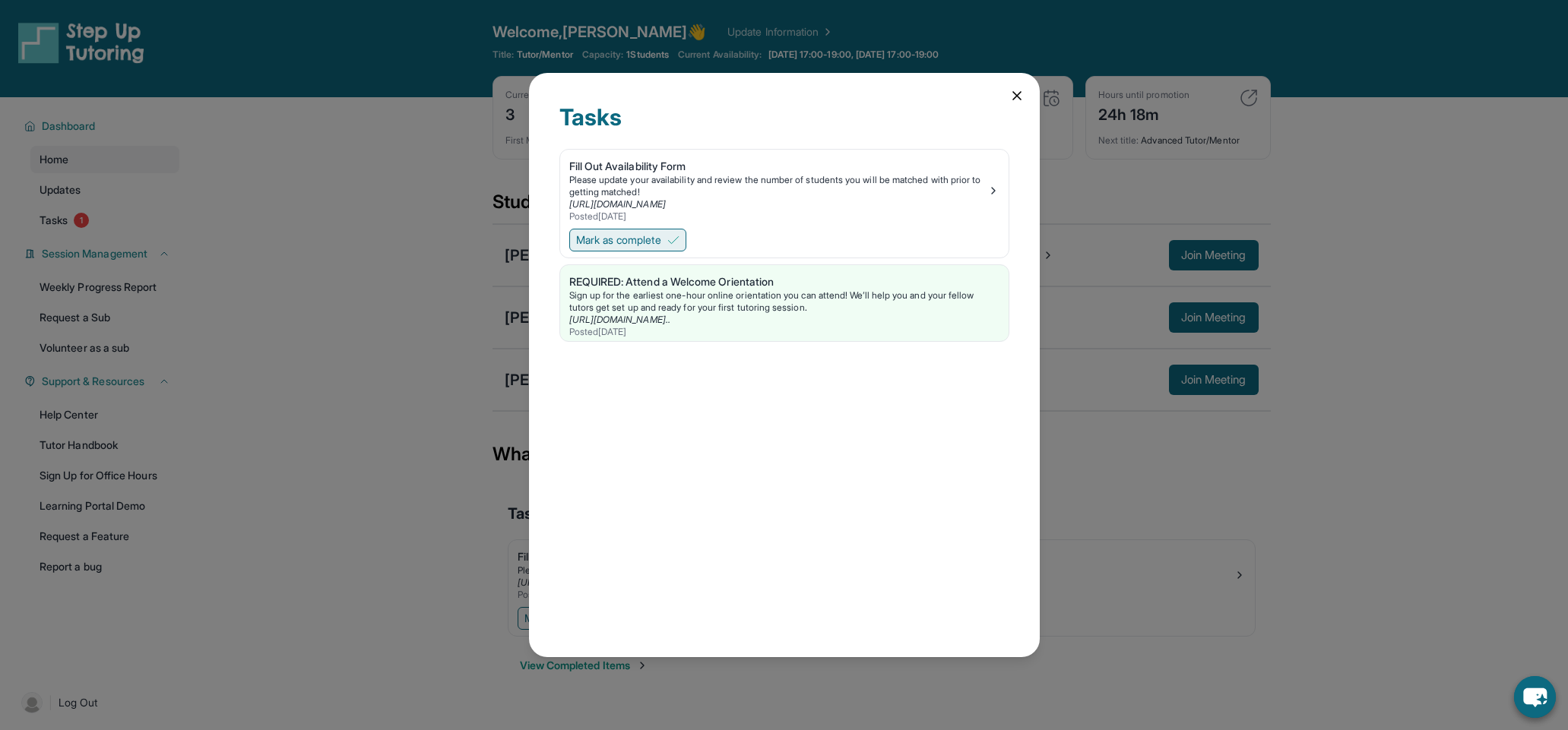
click at [661, 240] on span "Mark as complete" at bounding box center [619, 240] width 85 height 15
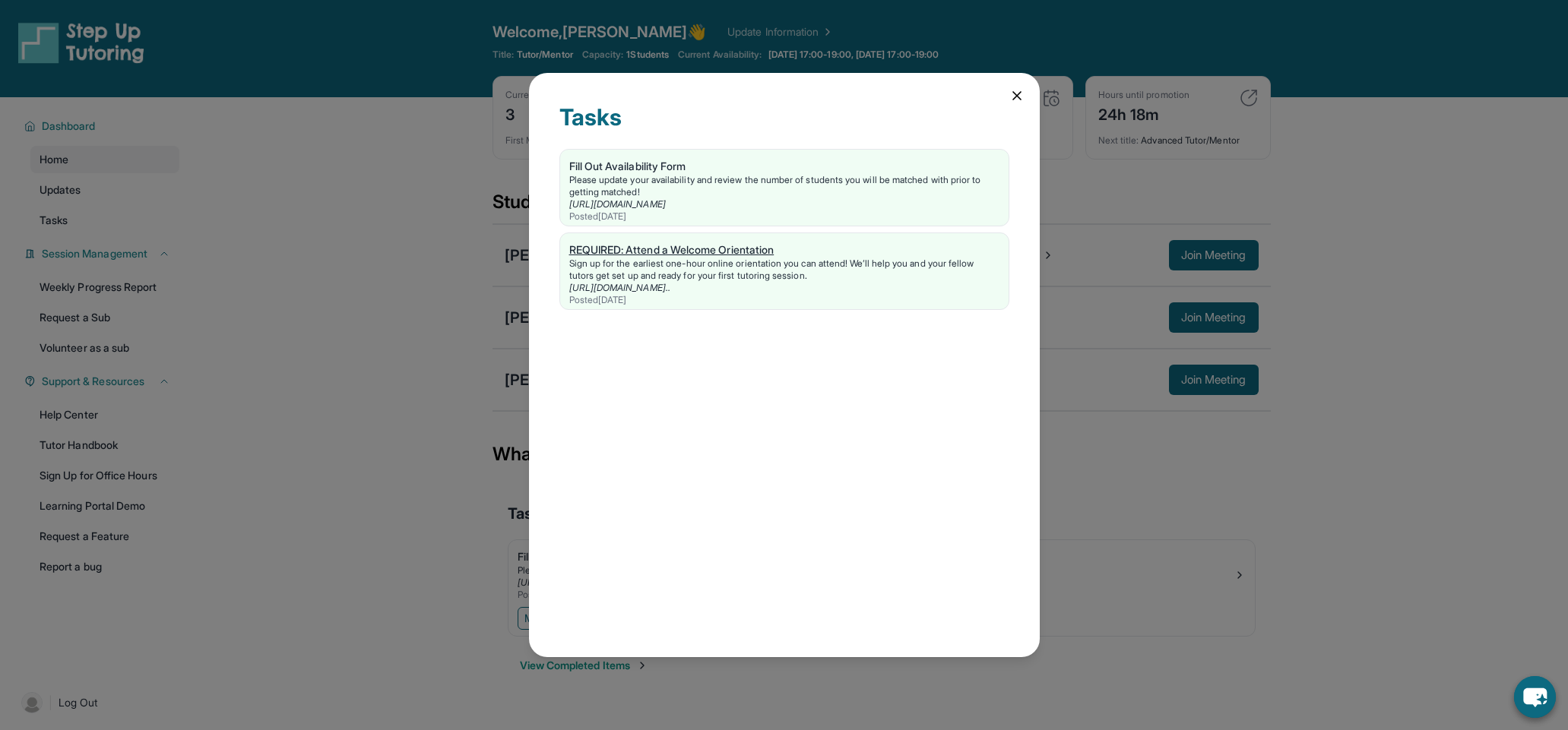
click at [902, 239] on link "REQUIRED: Attend a Welcome Orientation Sign up for the earliest one-hour online…" at bounding box center [784, 271] width 448 height 76
click at [1012, 94] on icon at bounding box center [1016, 96] width 15 height 15
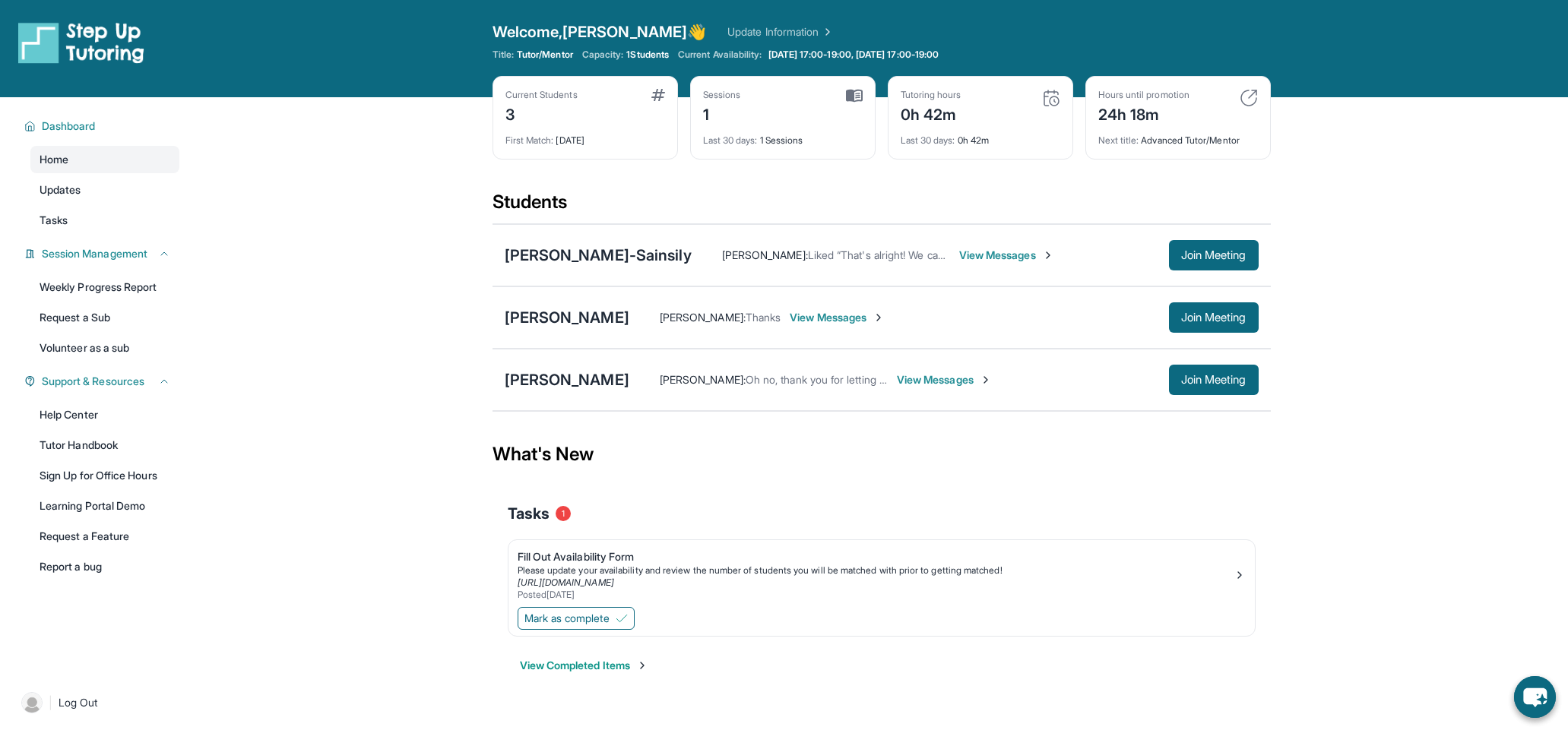
click at [1003, 176] on div "Current Students 3 First Match : [DATE] Sessions 1 Last 30 days : 1 Sessions Tu…" at bounding box center [881, 133] width 778 height 114
click at [857, 93] on img at bounding box center [854, 96] width 17 height 14
drag, startPoint x: 841, startPoint y: 172, endPoint x: 965, endPoint y: 74, distance: 158.1
click at [848, 166] on div "Current Students 3 First Match : [DATE] Sessions 1 Last 30 days : 1 Sessions Tu…" at bounding box center [881, 133] width 778 height 114
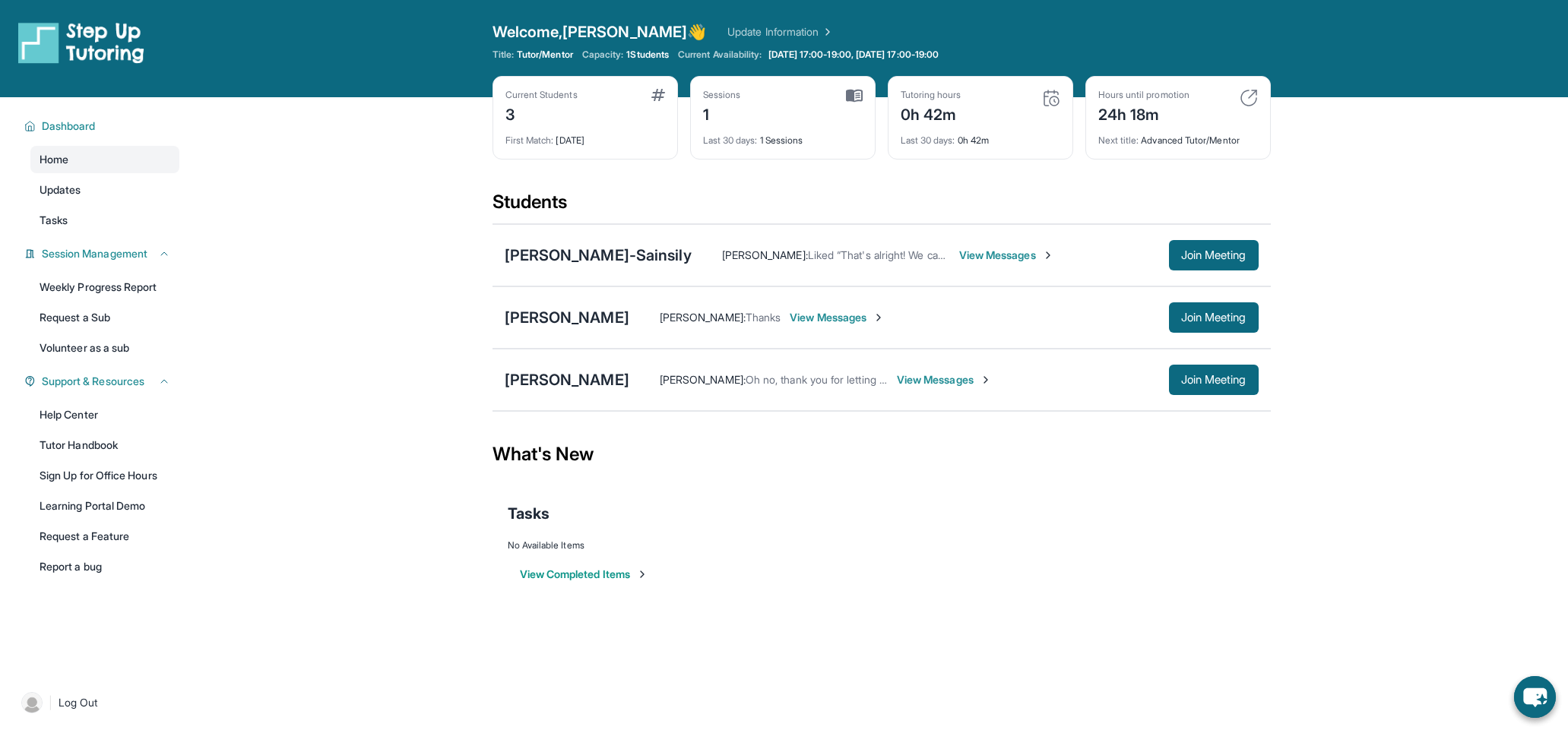
click at [754, 24] on link "Update Information" at bounding box center [781, 32] width 107 height 15
click at [87, 166] on link "Home" at bounding box center [105, 160] width 149 height 27
click at [88, 192] on link "Updates" at bounding box center [105, 190] width 149 height 27
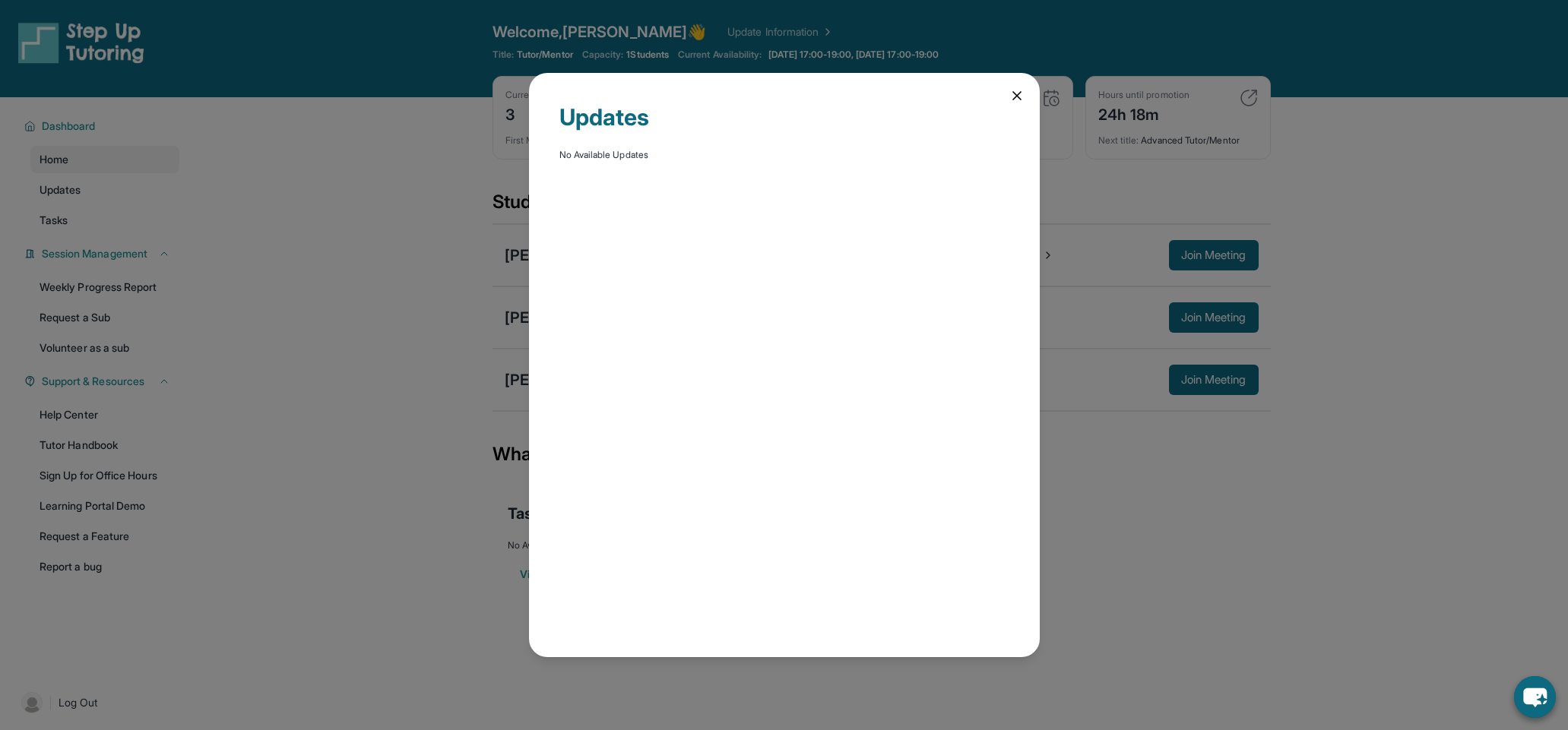
click at [1008, 93] on div "Updates No Available Updates" at bounding box center [784, 365] width 510 height 584
click at [1010, 91] on icon at bounding box center [1016, 96] width 15 height 15
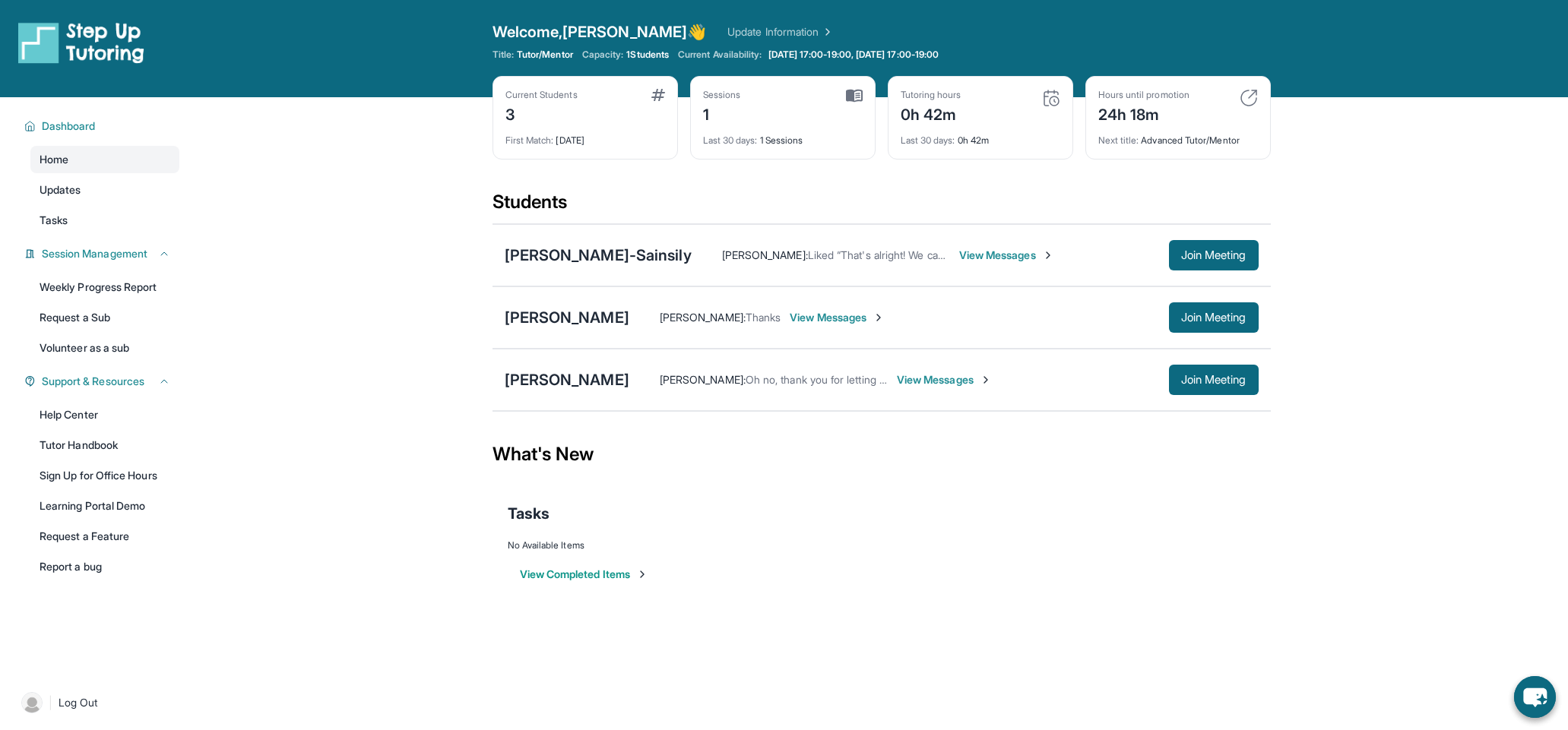
click at [923, 173] on div "Current Students 3 First Match : 6 days ago Sessions 1 Last 30 days : 1 Session…" at bounding box center [881, 133] width 778 height 114
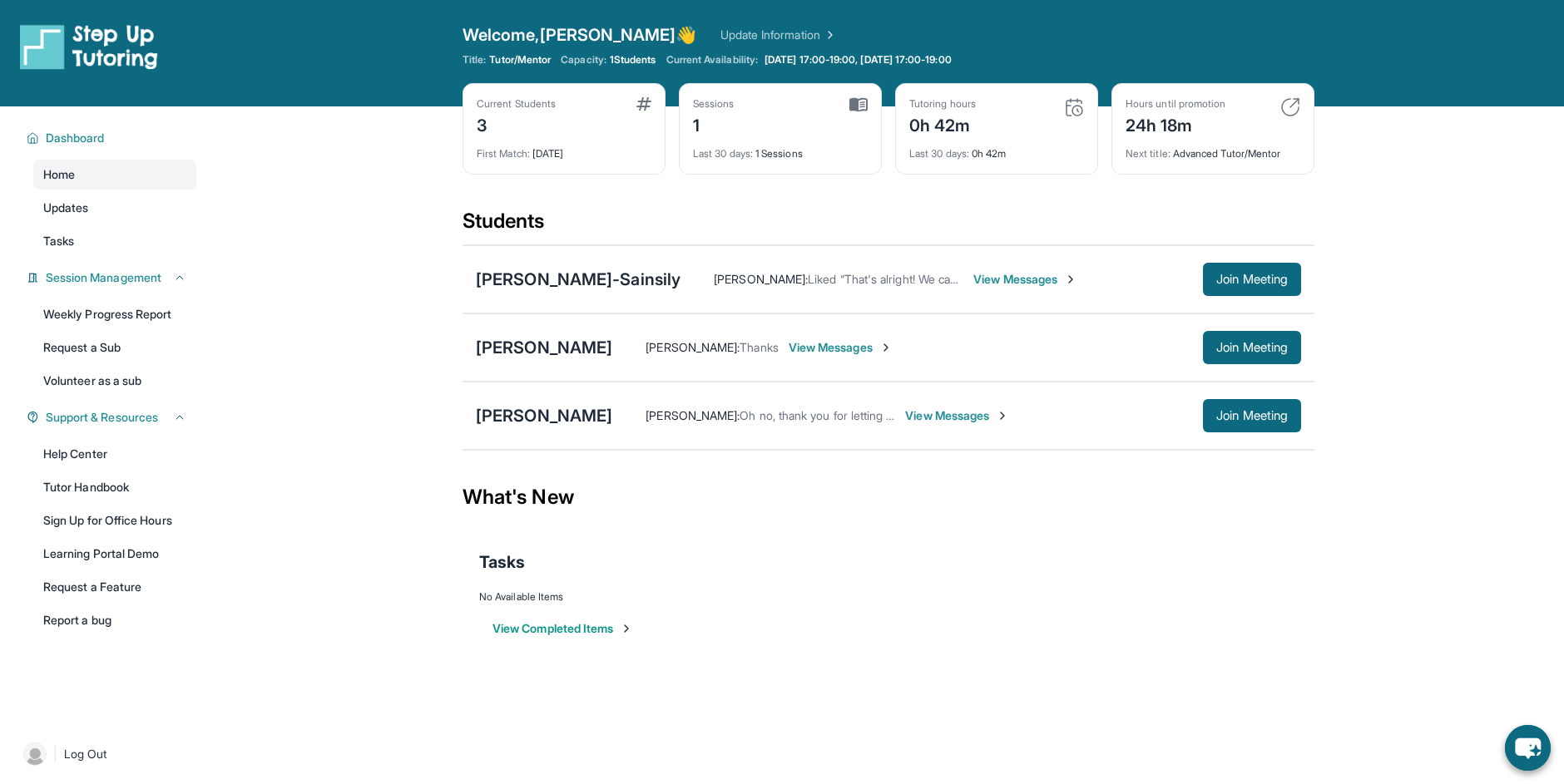
click at [960, 1] on div "Open sidebar Welcome, Emma Grace 👋 Update Information Title: Tutor/Mentor Capac…" at bounding box center [782, 53] width 1564 height 107
click at [1098, 185] on div "Current Students 3 First Match : [DATE] Sessions 2 Last 30 days : 2 Sessions Tu…" at bounding box center [888, 146] width 852 height 125
